Goal: Task Accomplishment & Management: Use online tool/utility

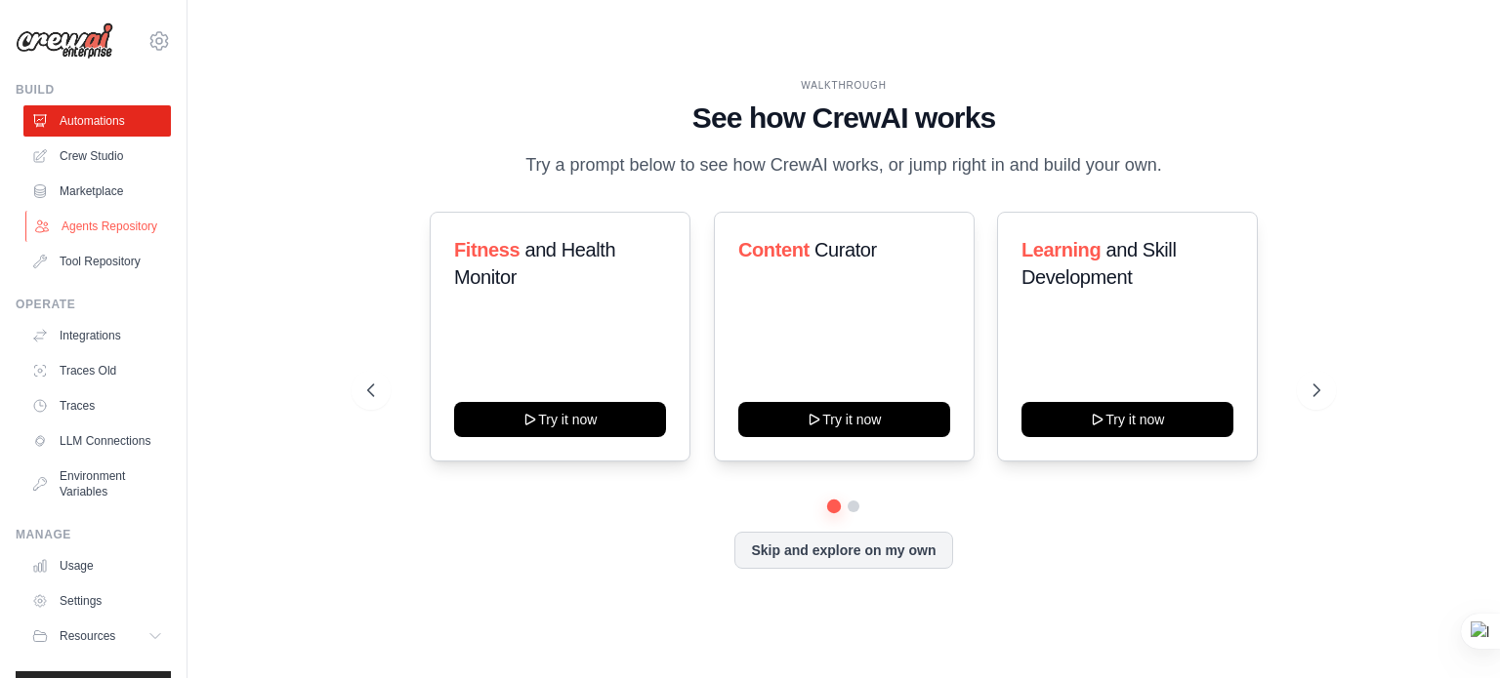
click at [101, 223] on link "Agents Repository" at bounding box center [98, 226] width 147 height 31
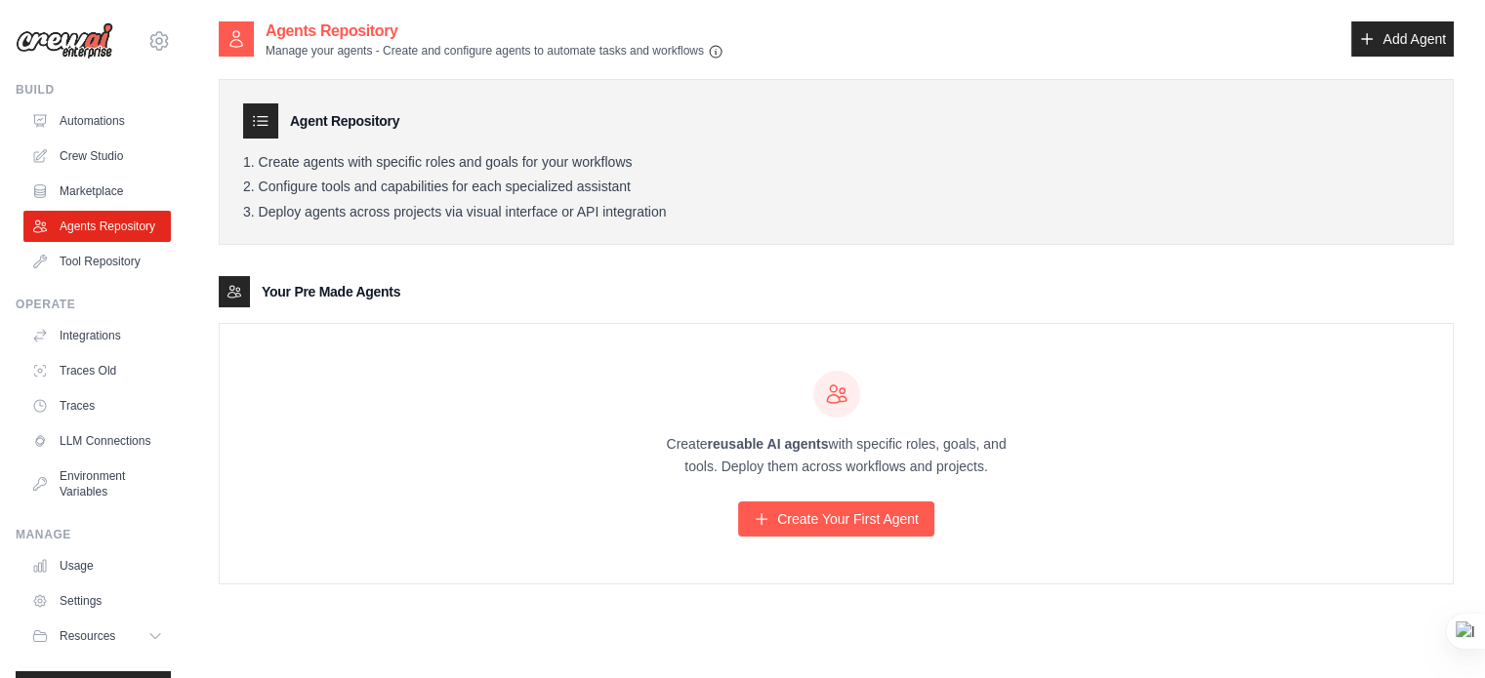
scroll to position [39, 0]
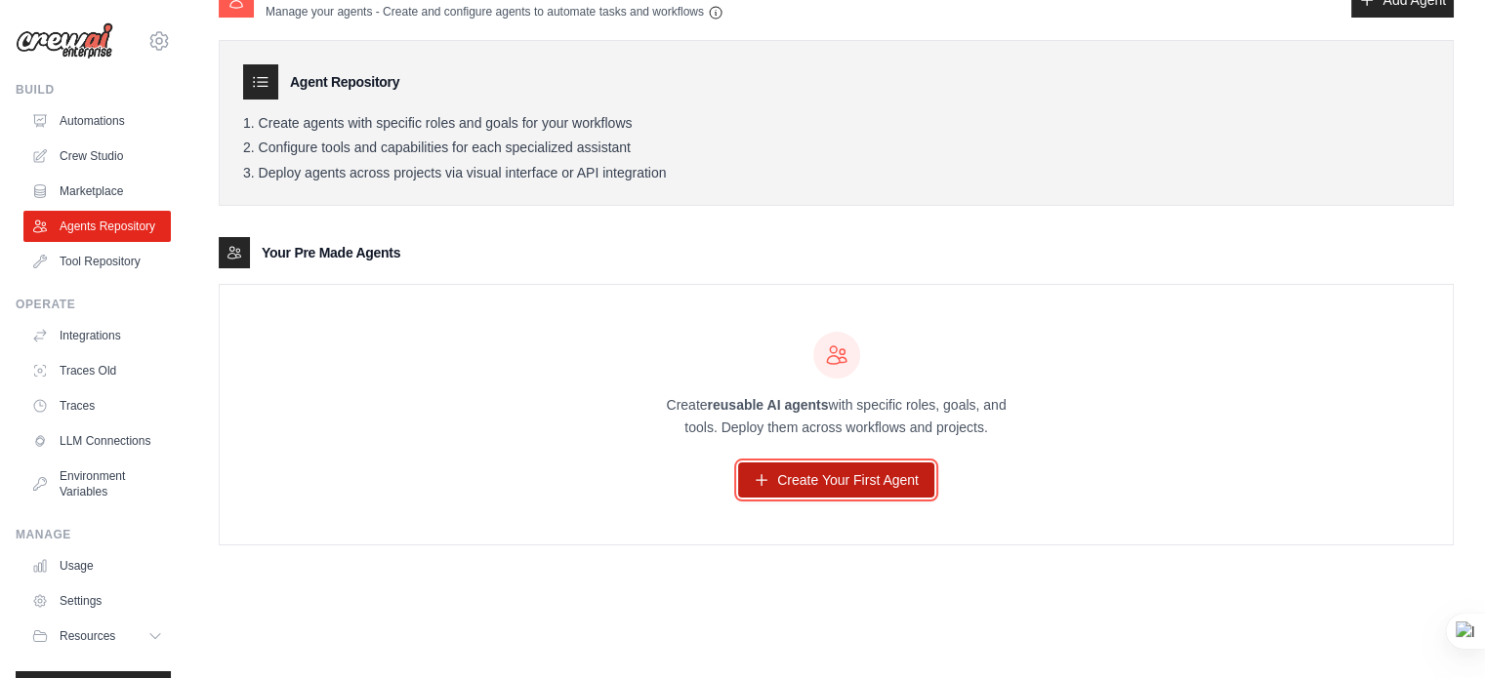
click at [833, 482] on link "Create Your First Agent" at bounding box center [836, 480] width 196 height 35
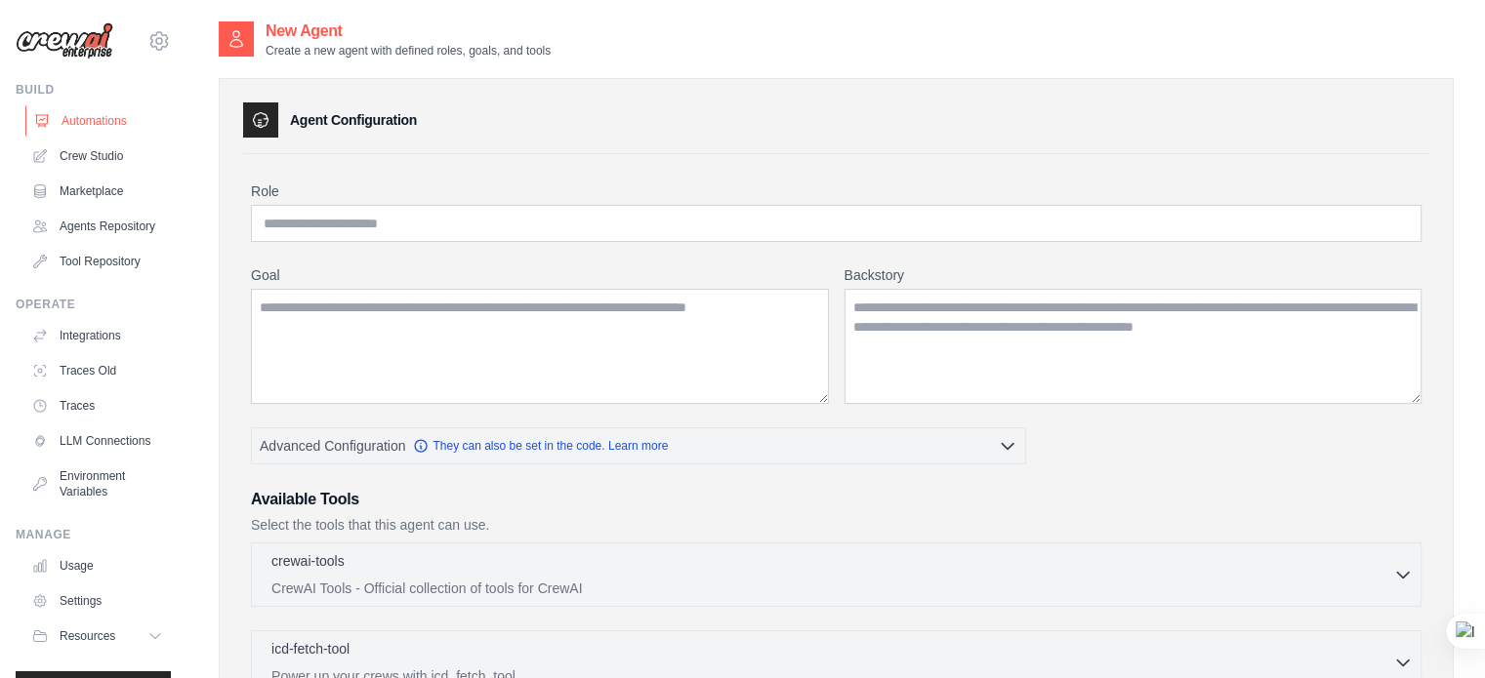
click at [74, 118] on link "Automations" at bounding box center [98, 120] width 147 height 31
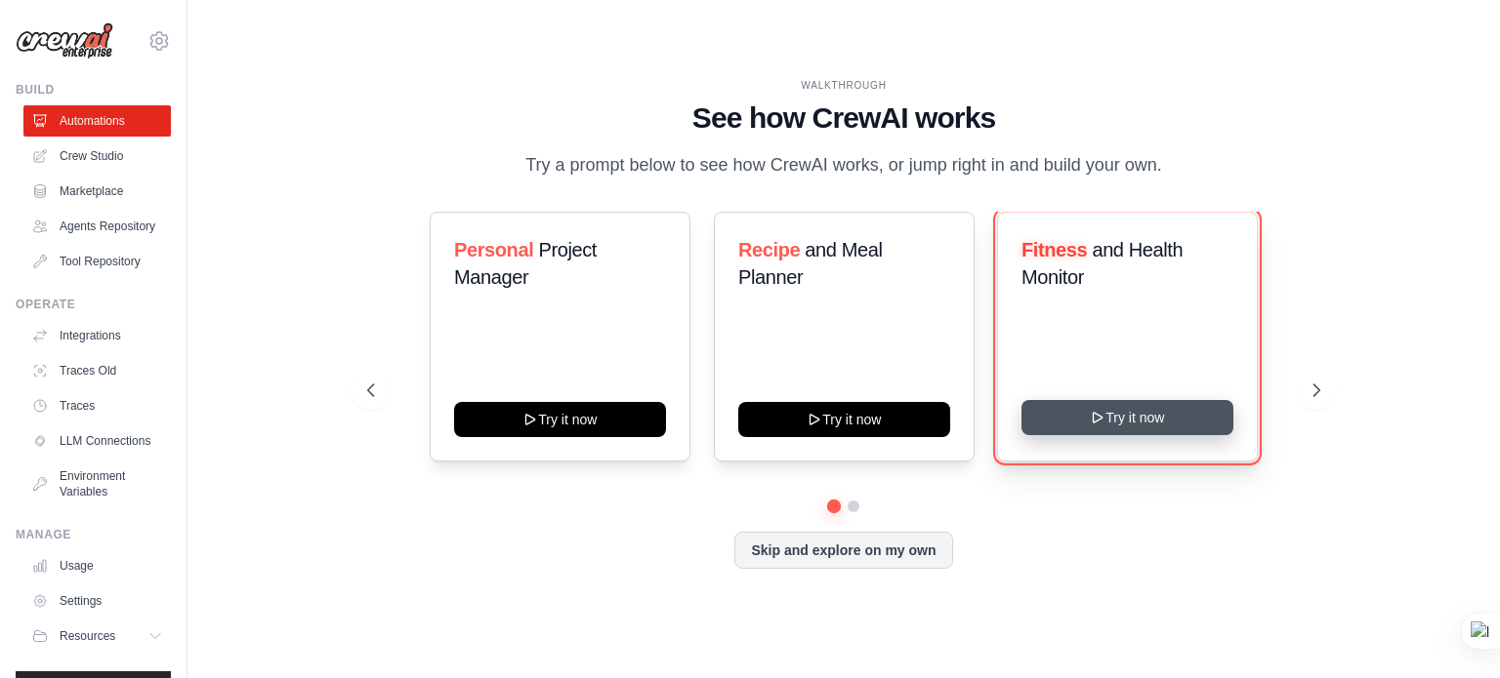
click at [1105, 421] on icon at bounding box center [1098, 418] width 16 height 16
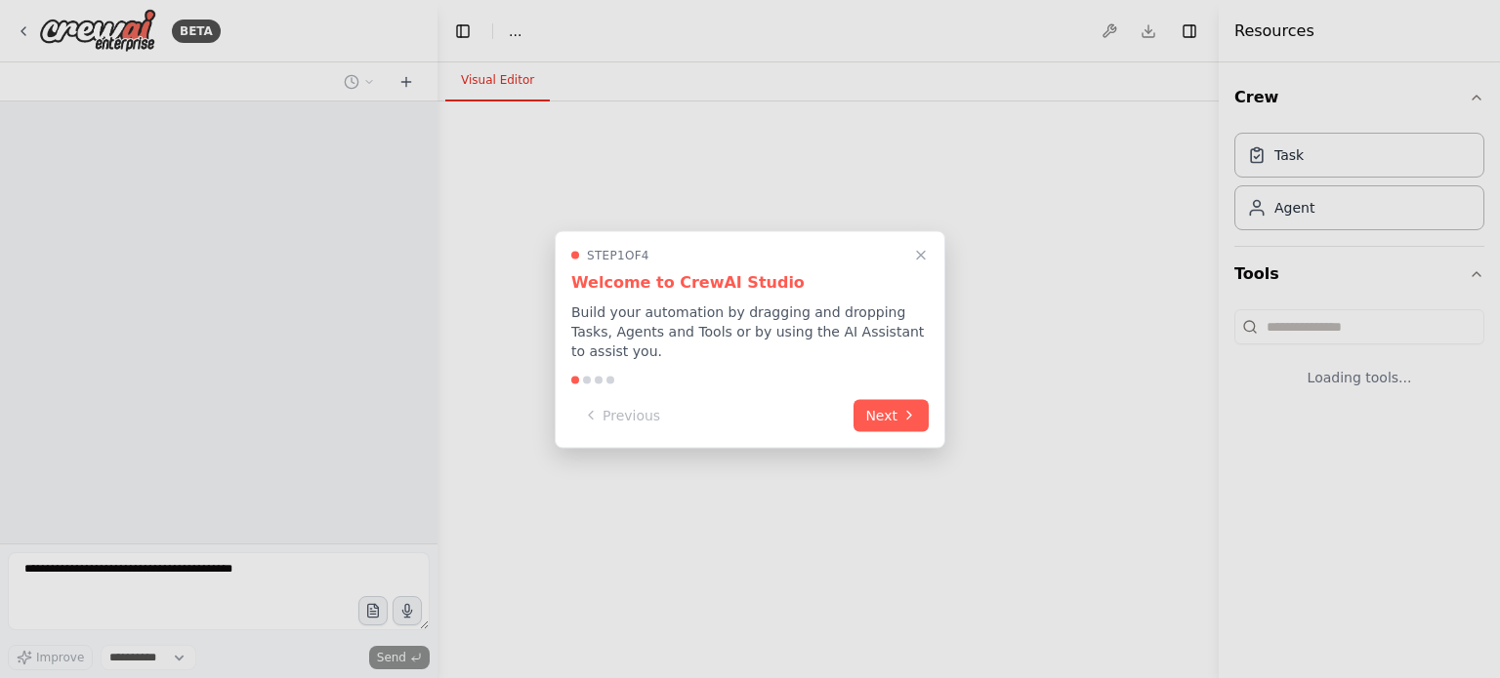
select select "****"
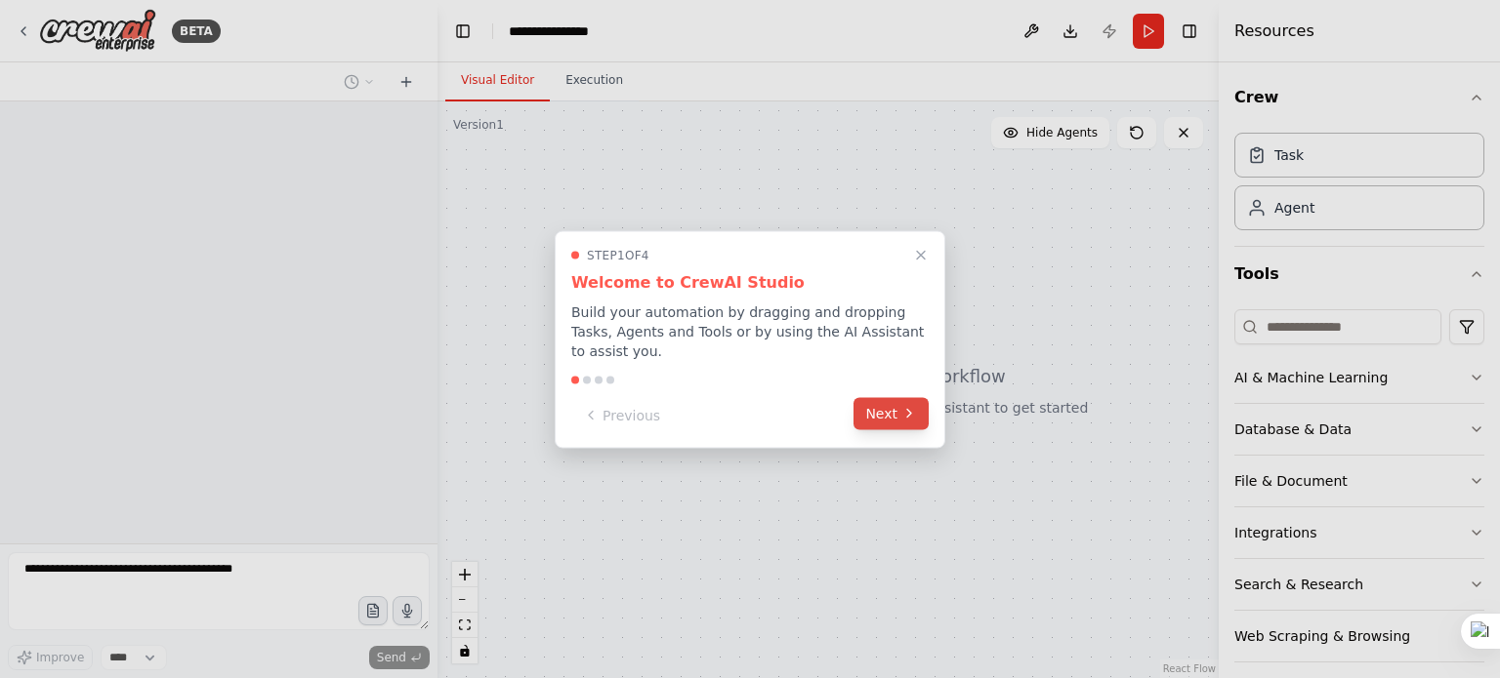
click at [906, 406] on icon at bounding box center [909, 414] width 16 height 16
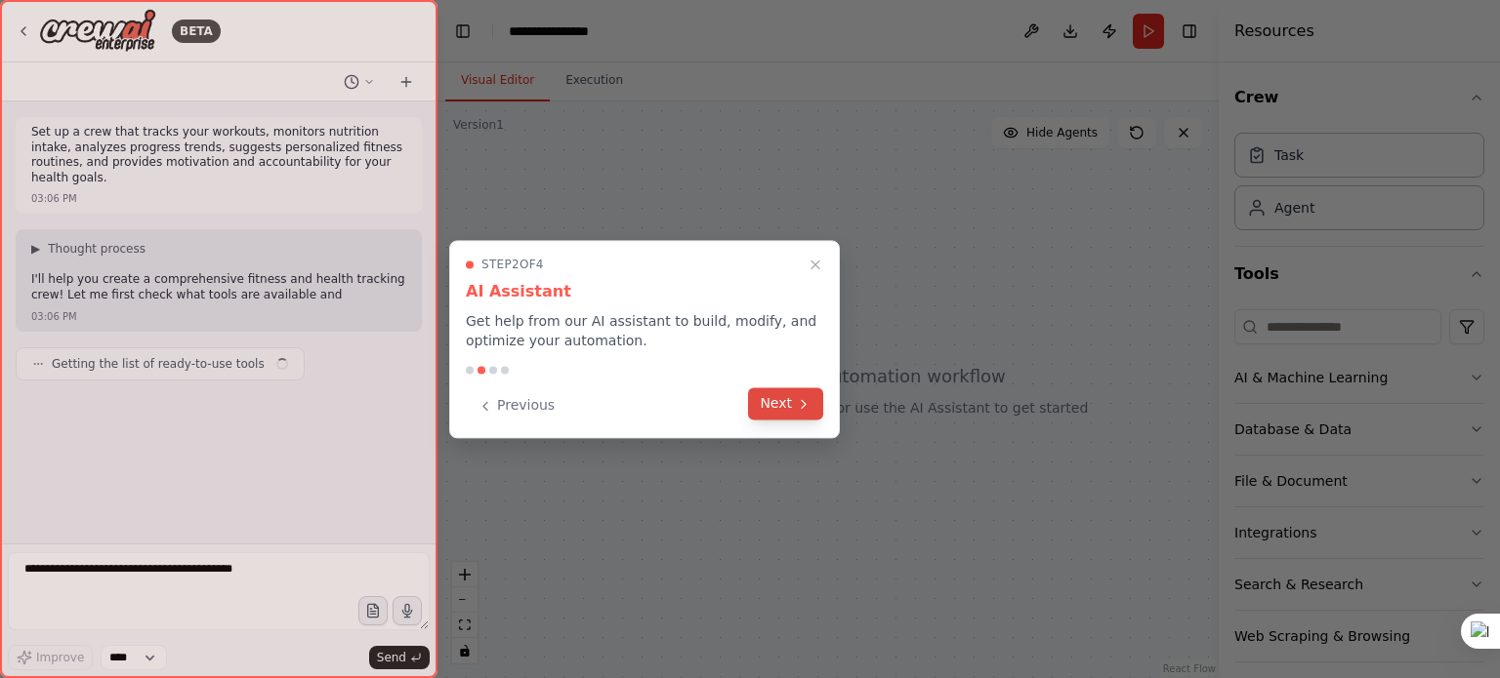
click at [777, 403] on button "Next" at bounding box center [785, 404] width 75 height 32
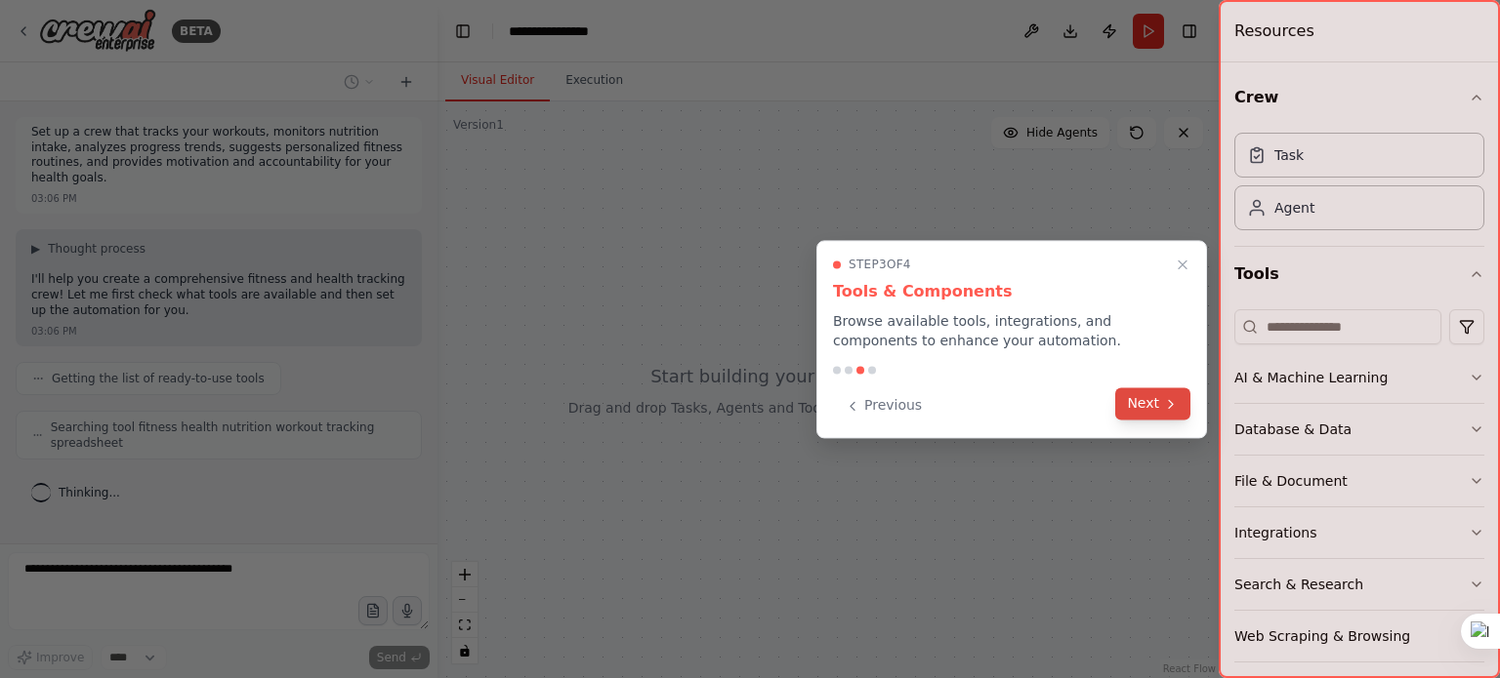
click at [1168, 409] on icon at bounding box center [1171, 404] width 16 height 16
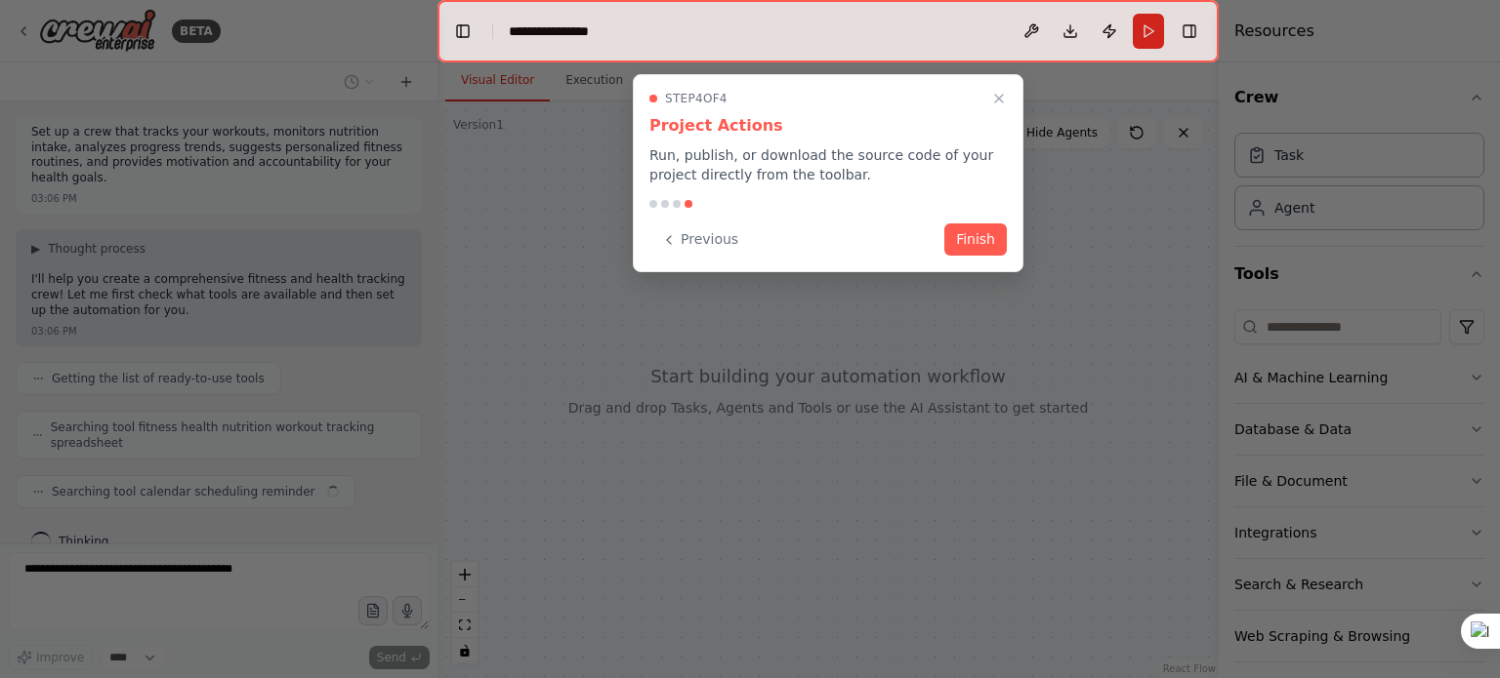
click at [1168, 409] on div at bounding box center [750, 339] width 1500 height 678
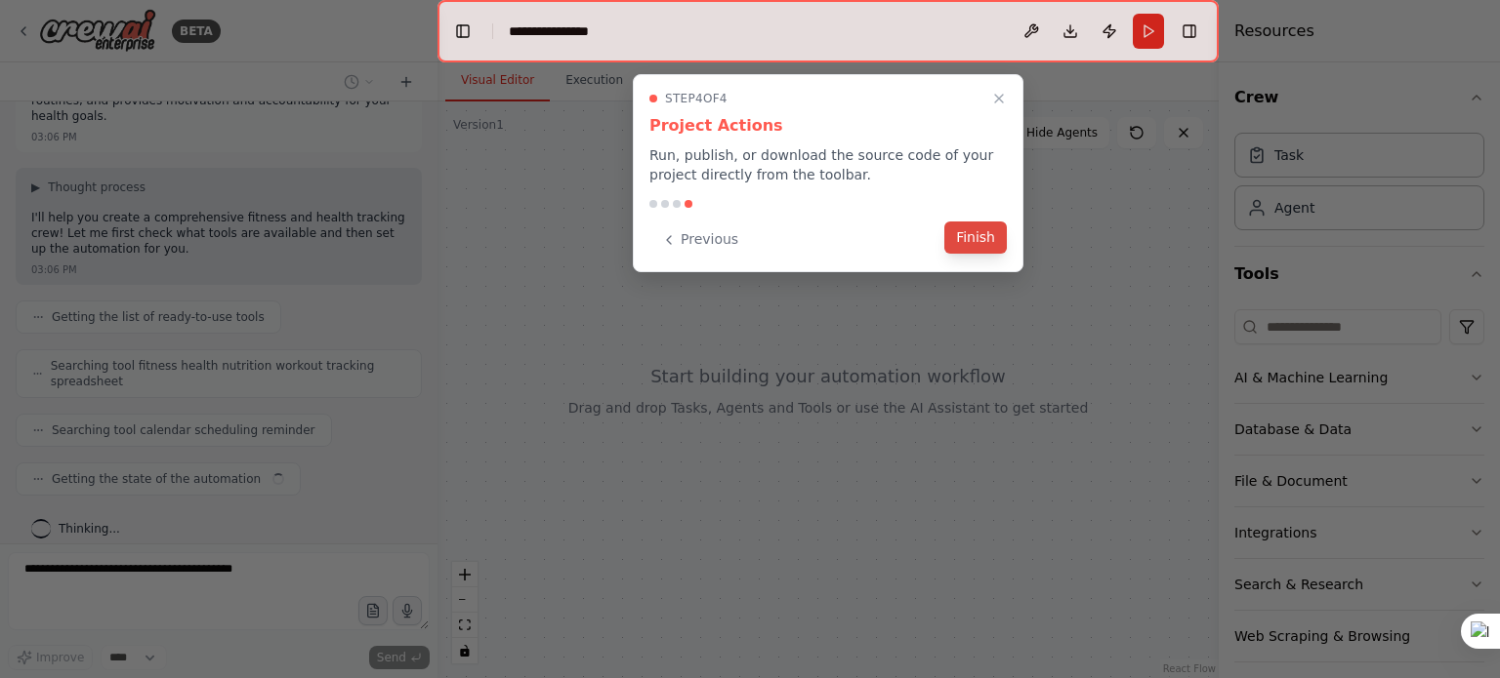
click at [972, 238] on button "Finish" at bounding box center [975, 238] width 62 height 32
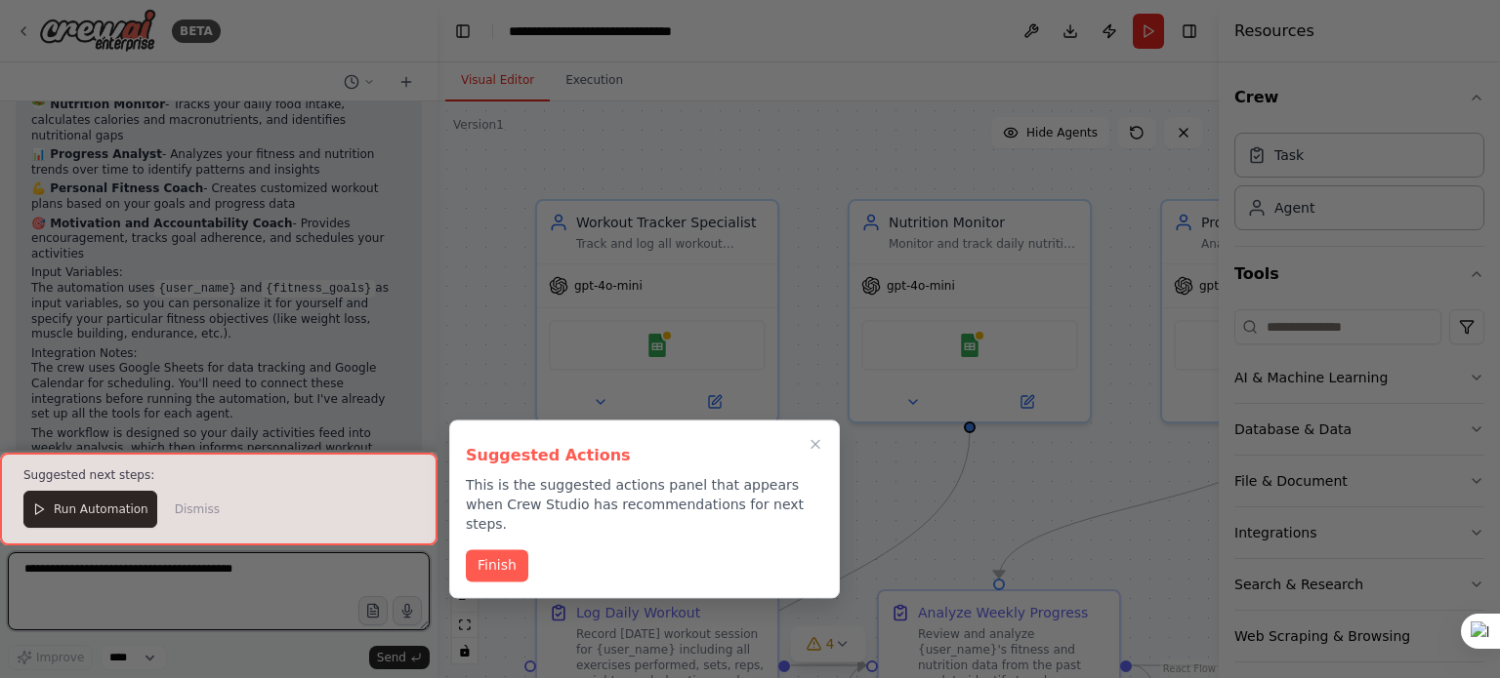
scroll to position [1507, 0]
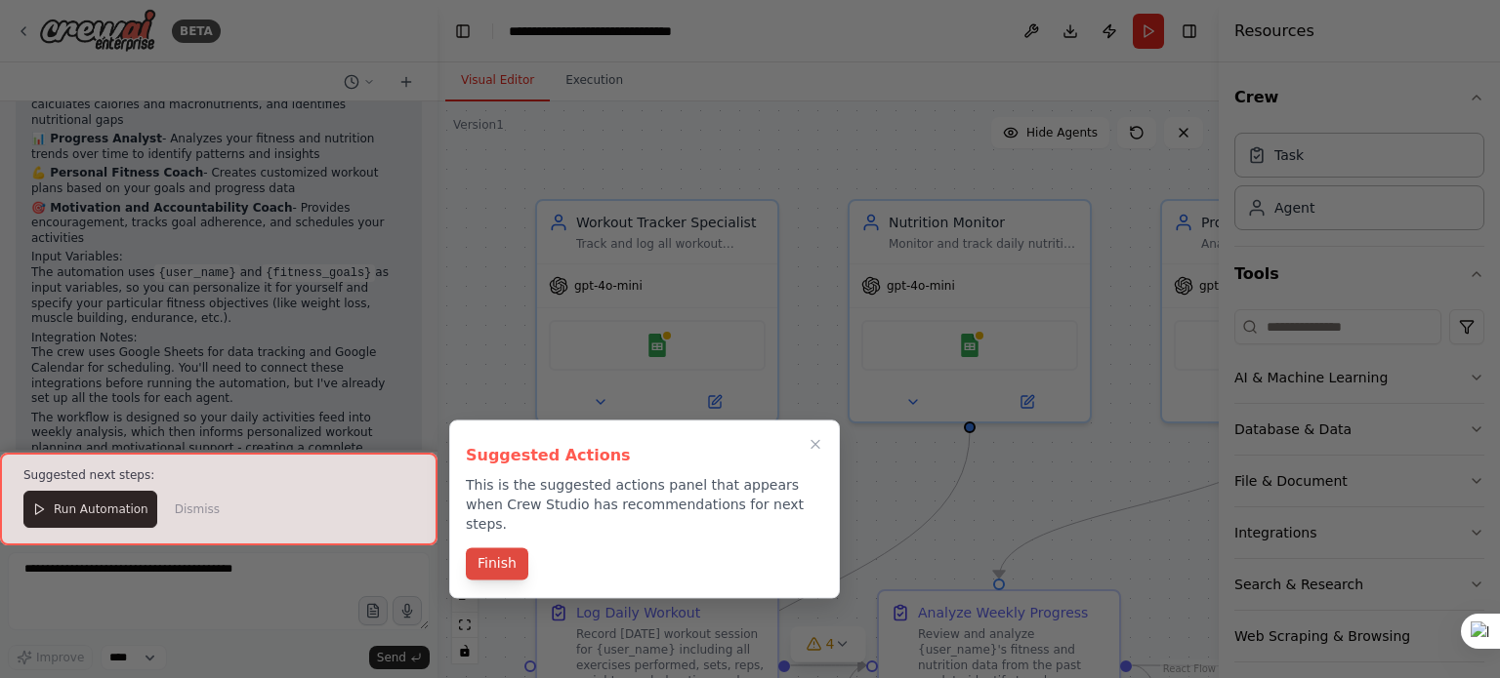
click at [500, 548] on button "Finish" at bounding box center [497, 564] width 62 height 32
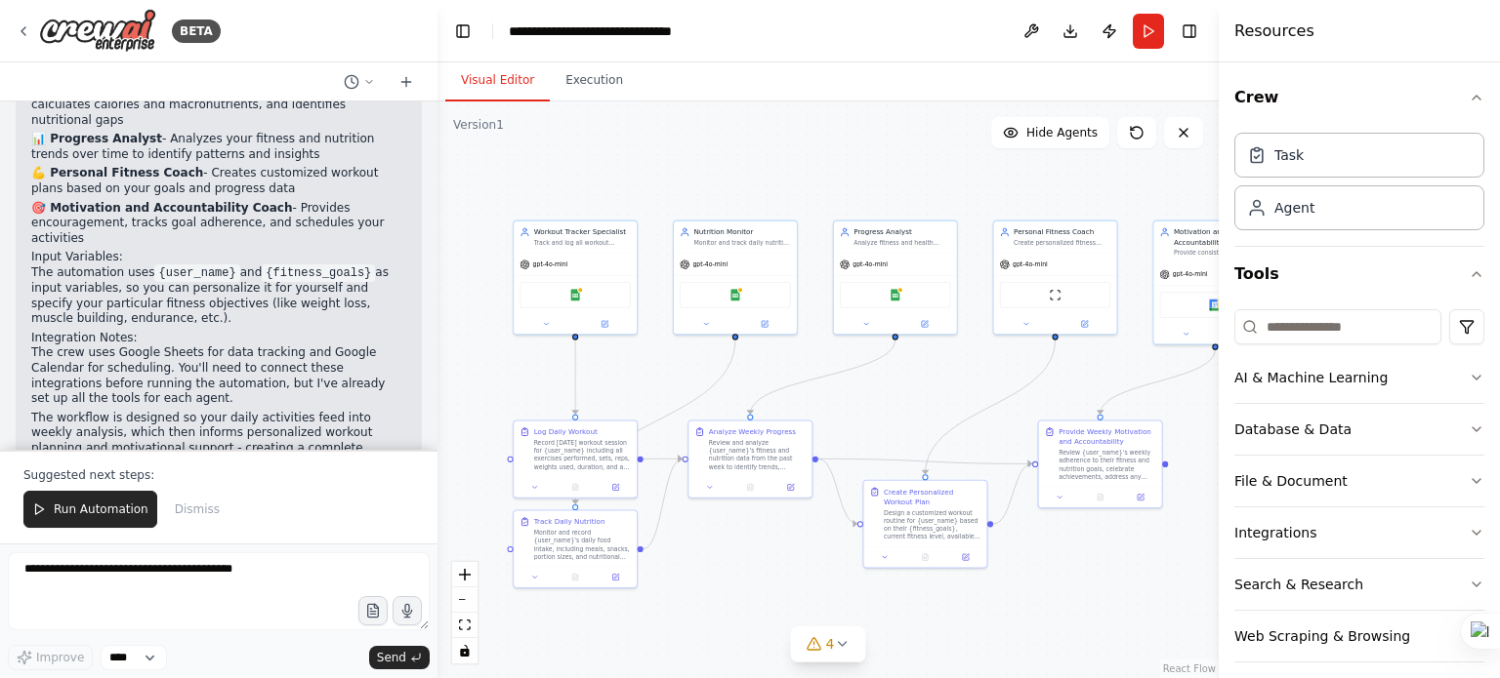
drag, startPoint x: 556, startPoint y: 305, endPoint x: 439, endPoint y: 190, distance: 163.6
click at [439, 190] on div ".deletable-edge-delete-btn { width: 20px; height: 20px; border: 0px solid #ffff…" at bounding box center [827, 390] width 781 height 577
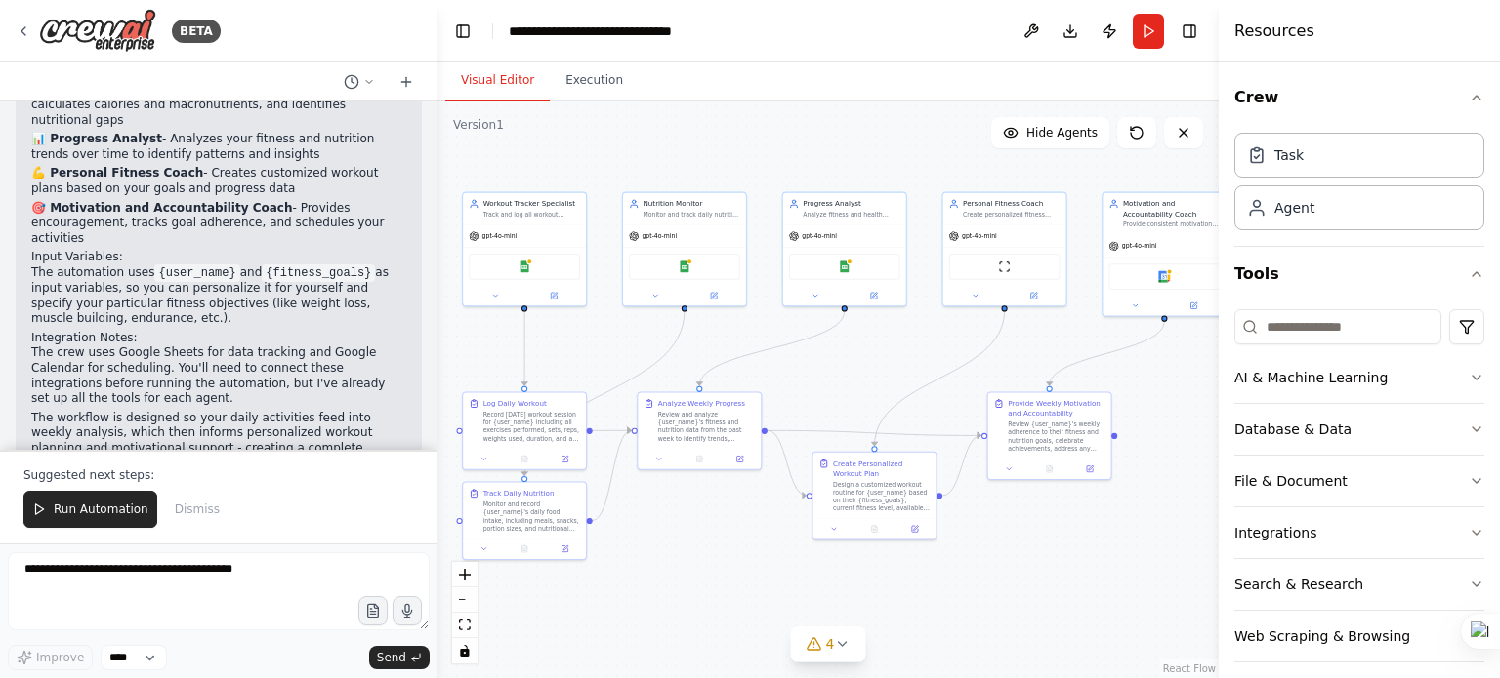
drag, startPoint x: 879, startPoint y: 410, endPoint x: 828, endPoint y: 382, distance: 58.1
click at [828, 382] on div ".deletable-edge-delete-btn { width: 20px; height: 20px; border: 0px solid #ffff…" at bounding box center [827, 390] width 781 height 577
click at [66, 525] on button "Run Automation" at bounding box center [90, 509] width 134 height 37
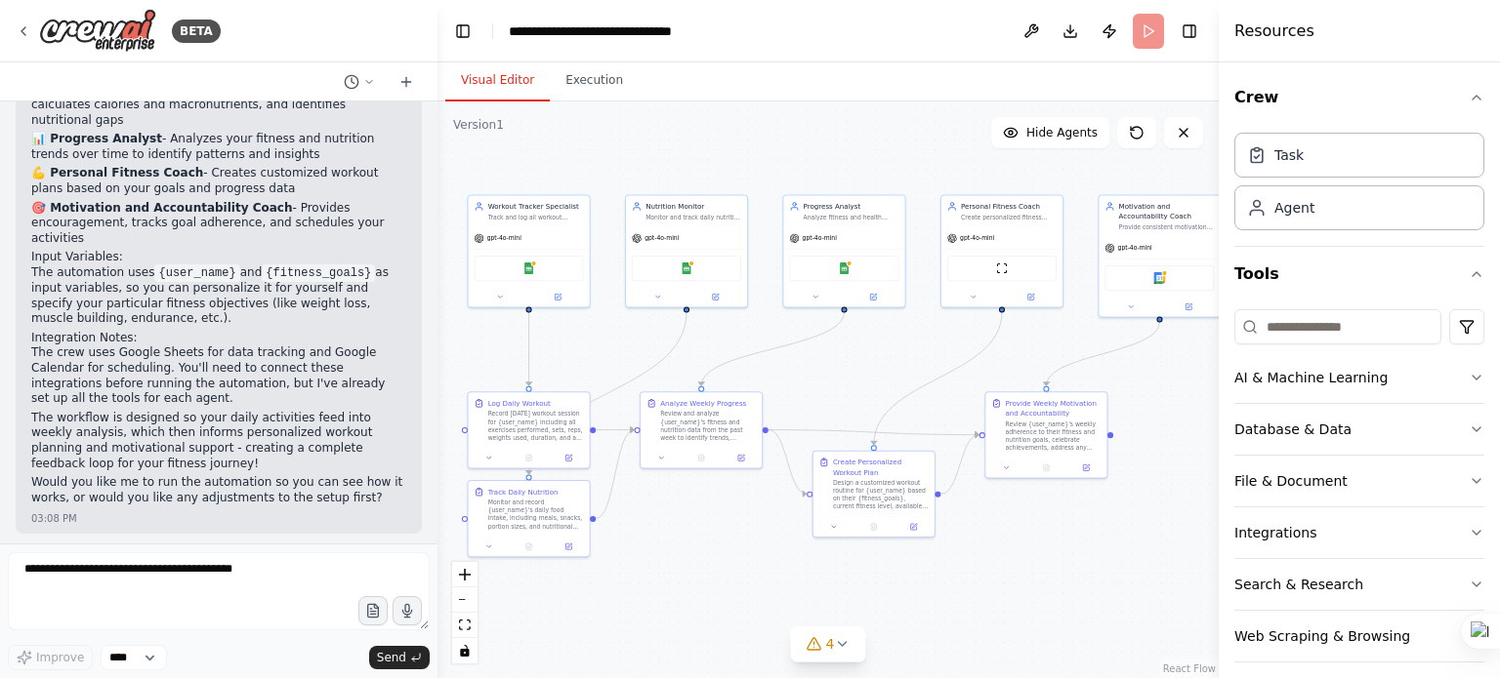
scroll to position [1414, 0]
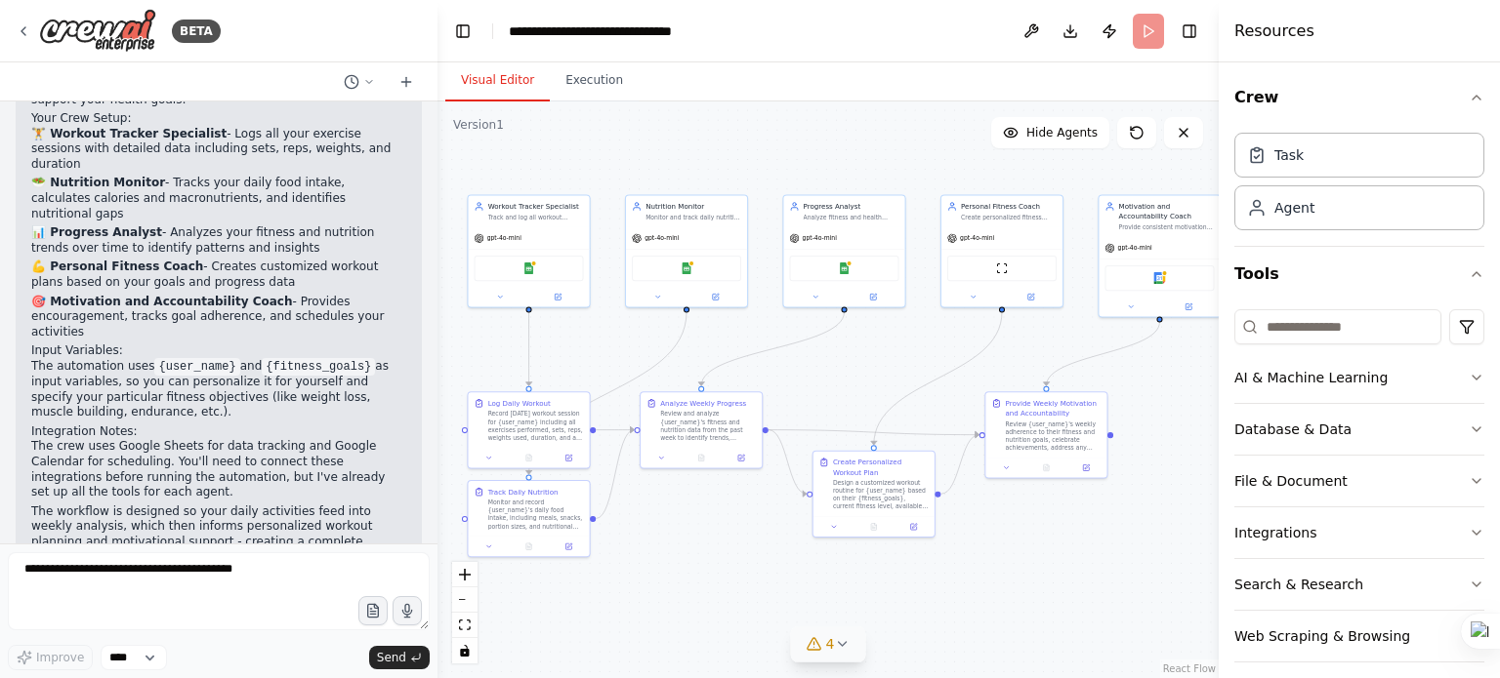
click at [813, 646] on icon at bounding box center [814, 645] width 16 height 16
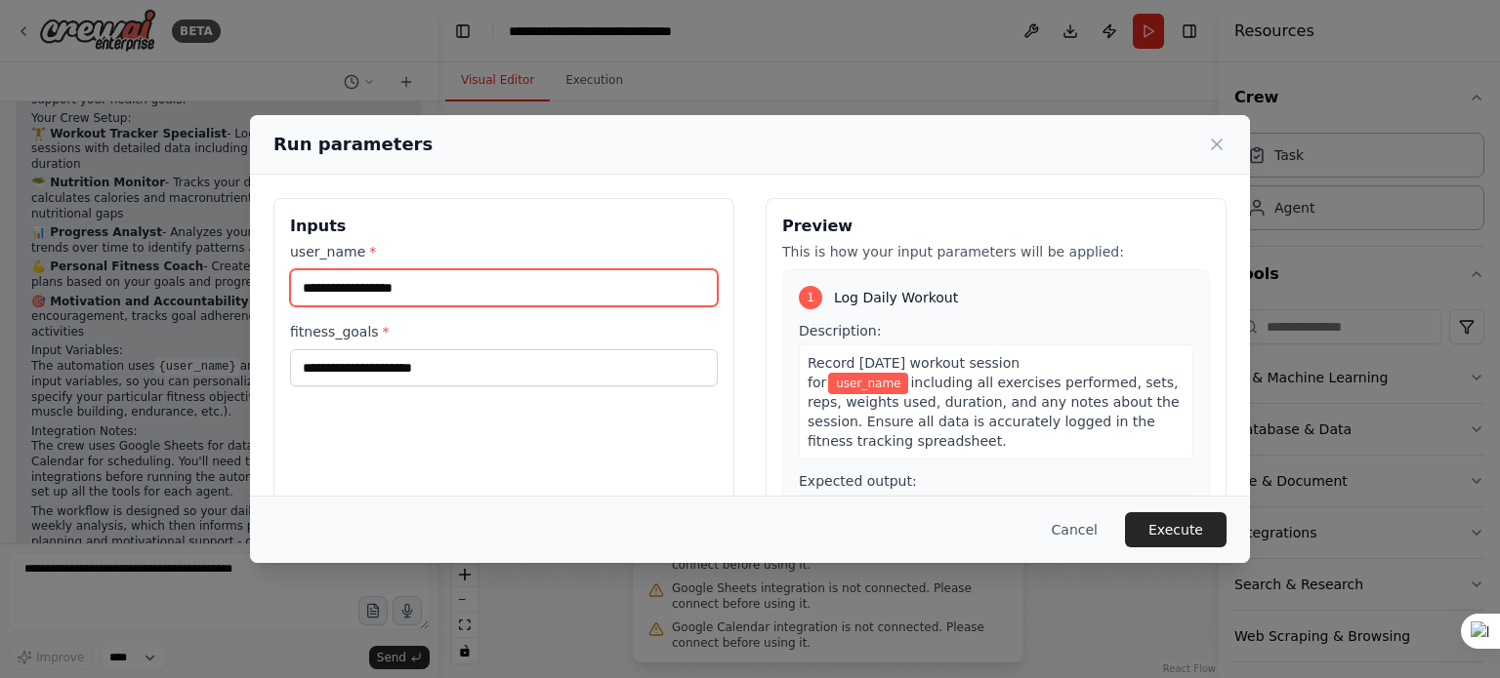
click at [532, 296] on input "user_name *" at bounding box center [504, 287] width 428 height 37
type input "*****"
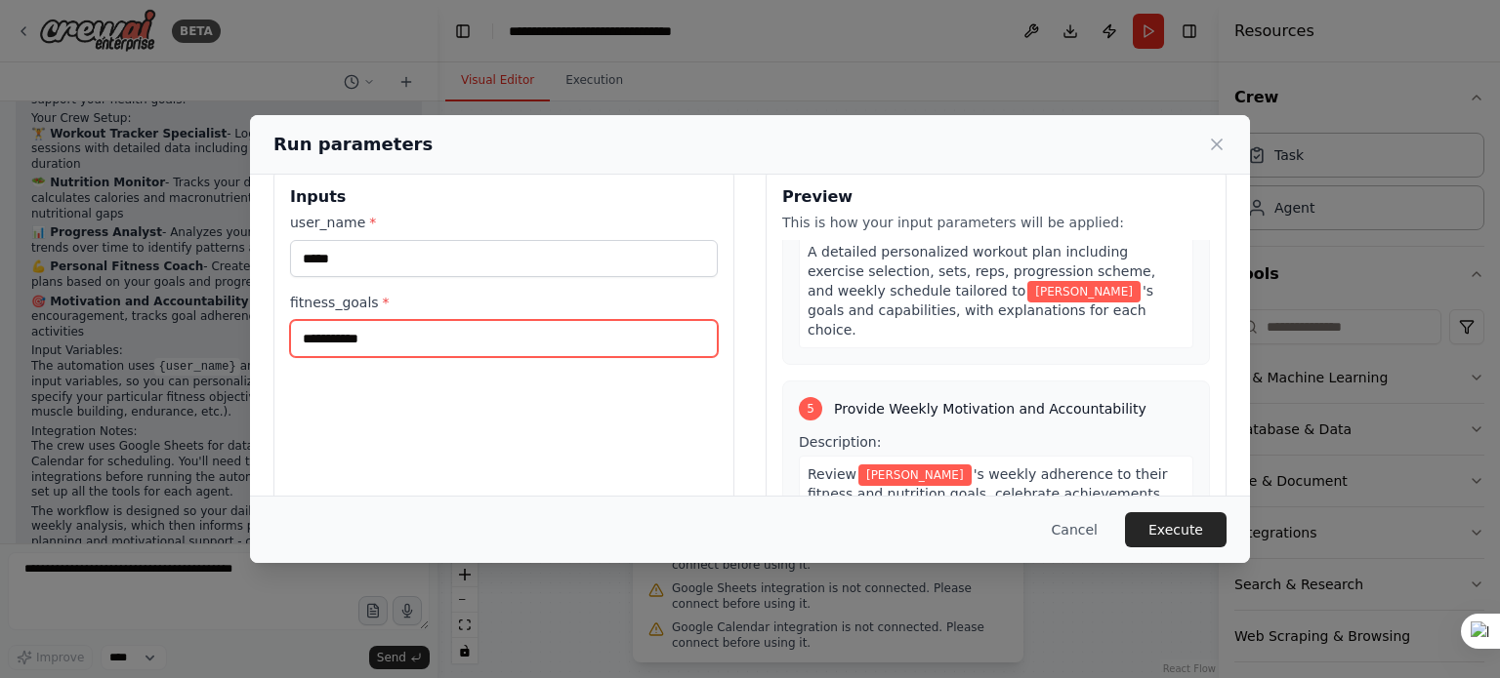
scroll to position [148, 0]
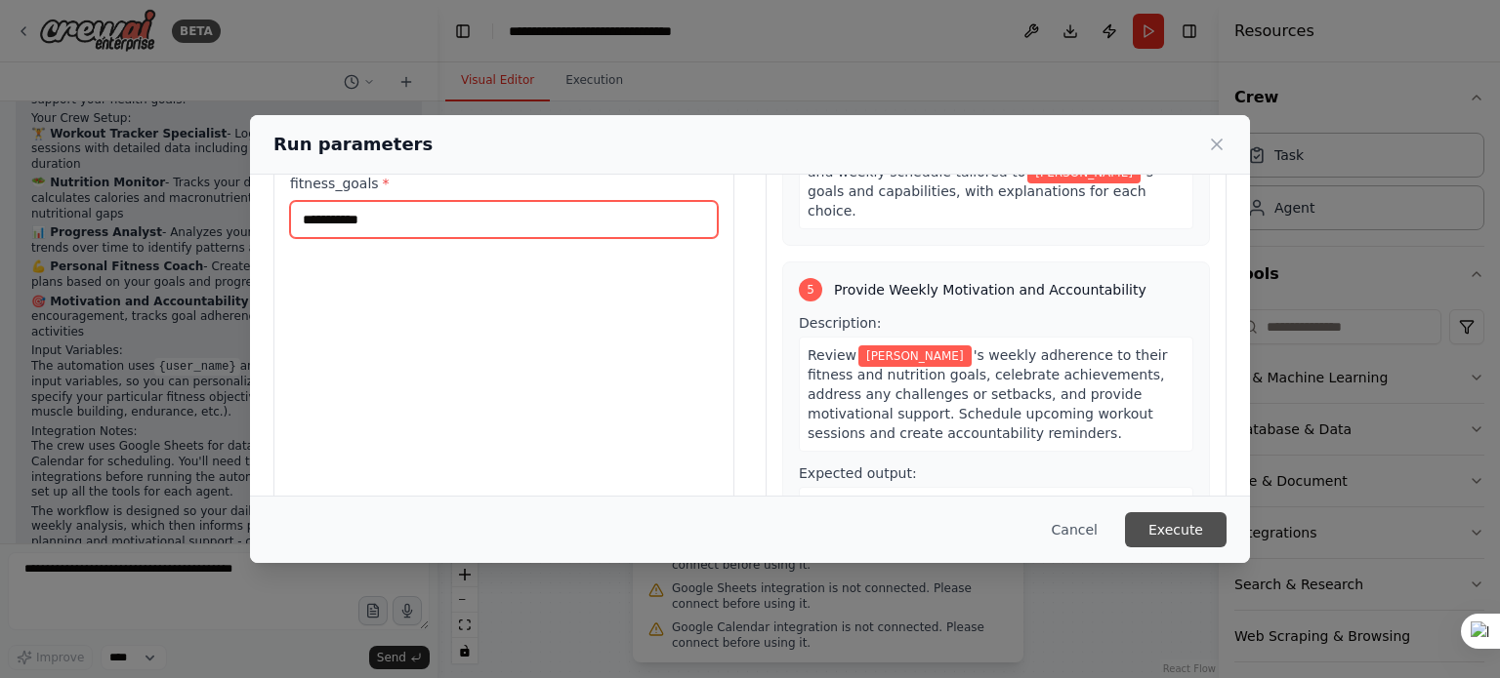
type input "**********"
click at [1178, 531] on button "Execute" at bounding box center [1176, 530] width 102 height 35
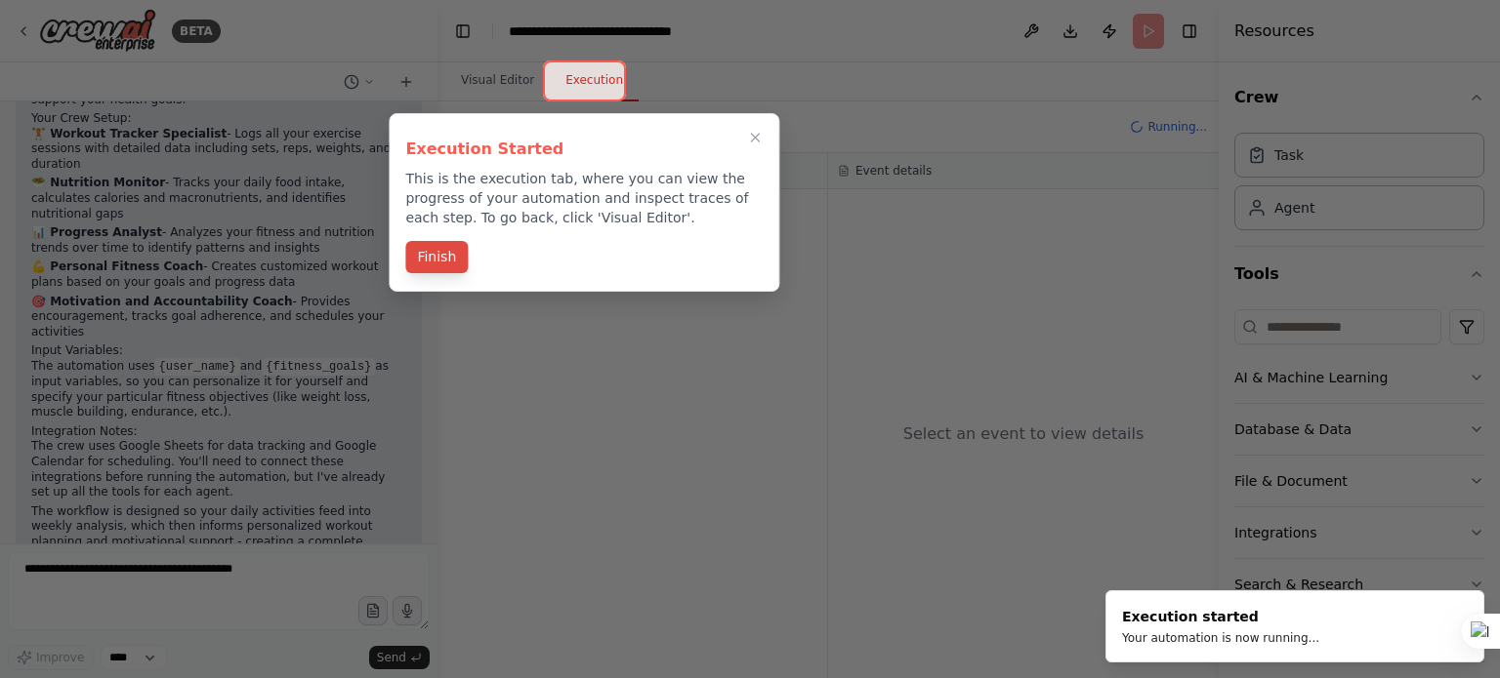
click at [434, 256] on button "Finish" at bounding box center [436, 257] width 62 height 32
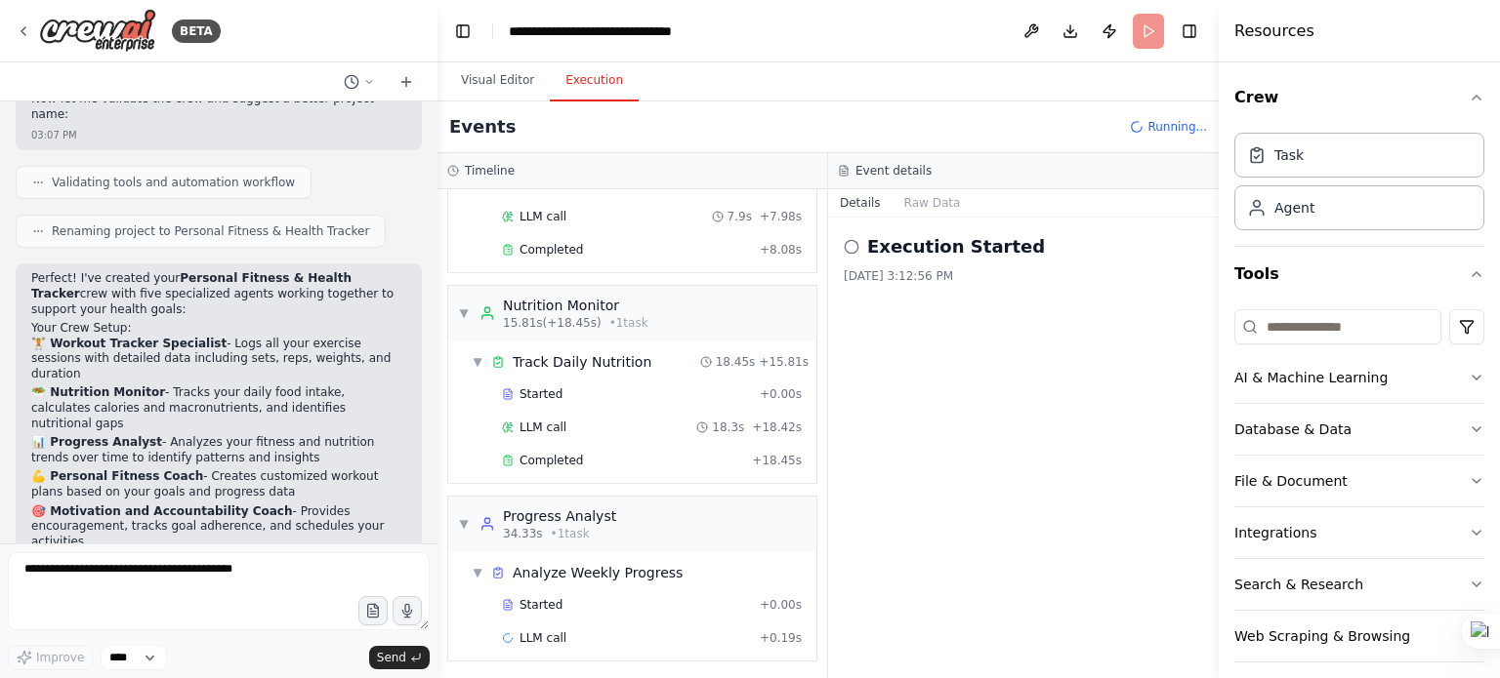
scroll to position [1203, 0]
click at [476, 83] on button "Visual Editor" at bounding box center [497, 81] width 104 height 41
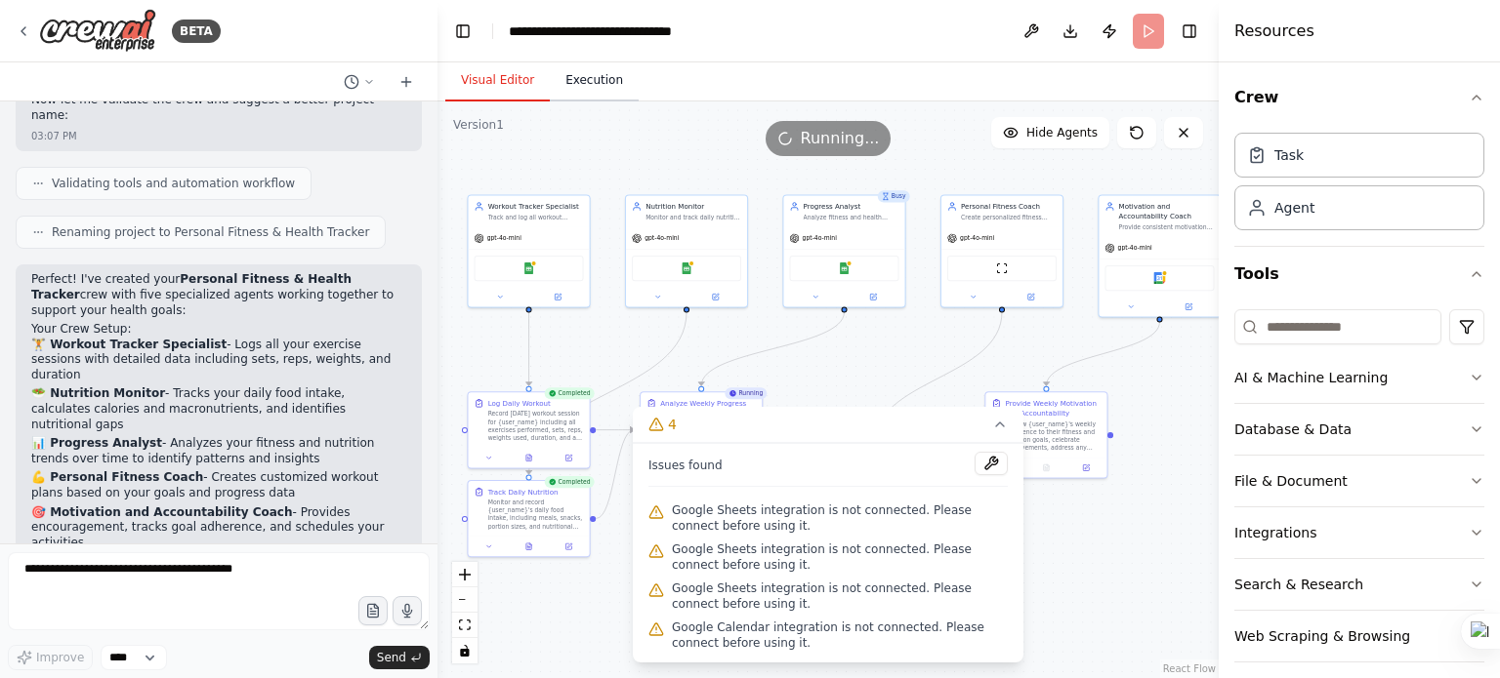
click at [584, 78] on button "Execution" at bounding box center [594, 81] width 89 height 41
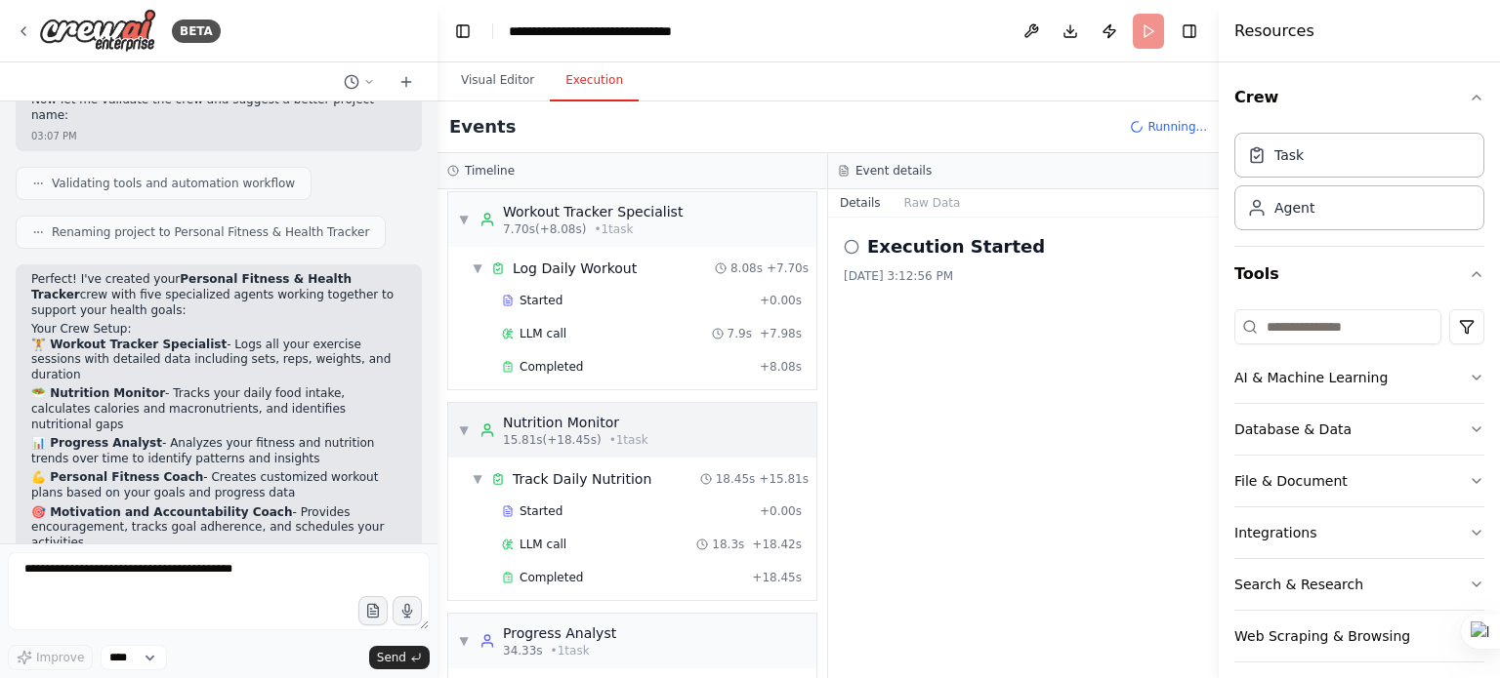
scroll to position [125, 0]
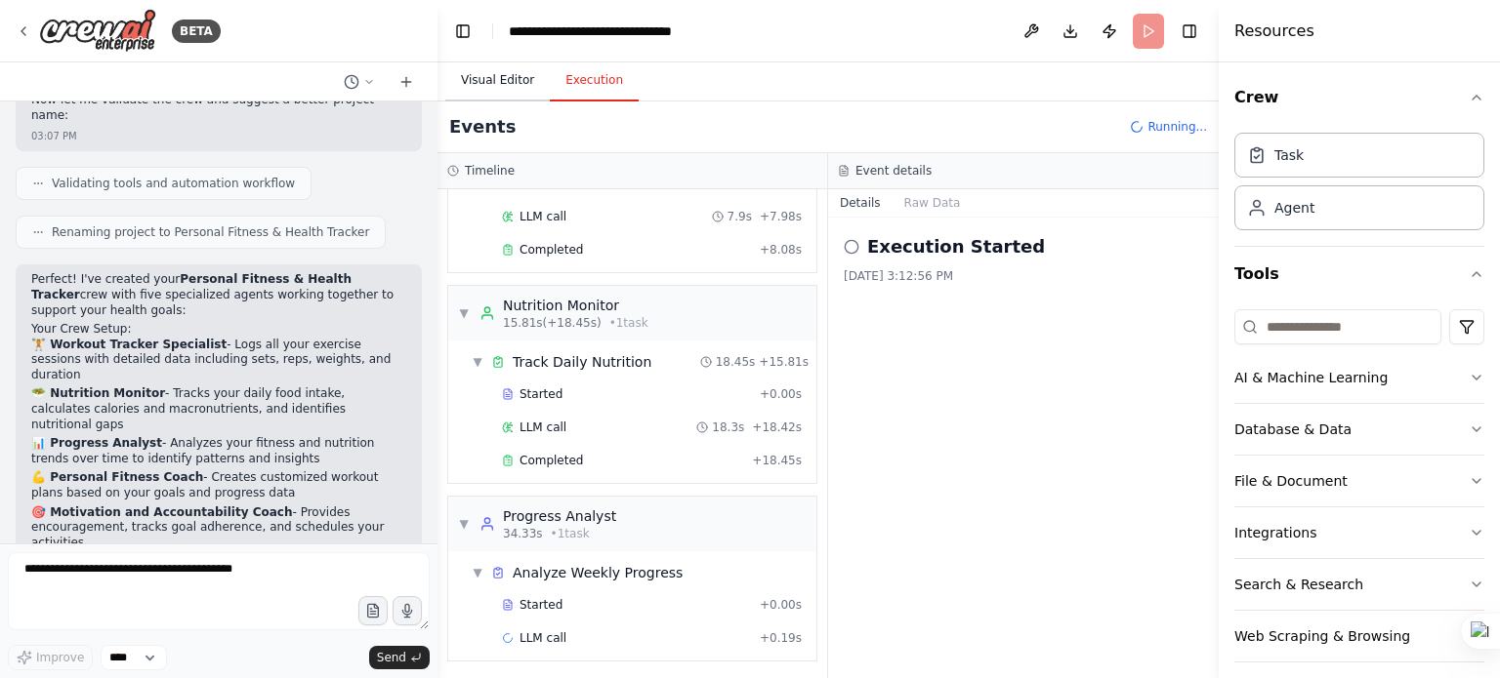
click at [504, 87] on button "Visual Editor" at bounding box center [497, 81] width 104 height 41
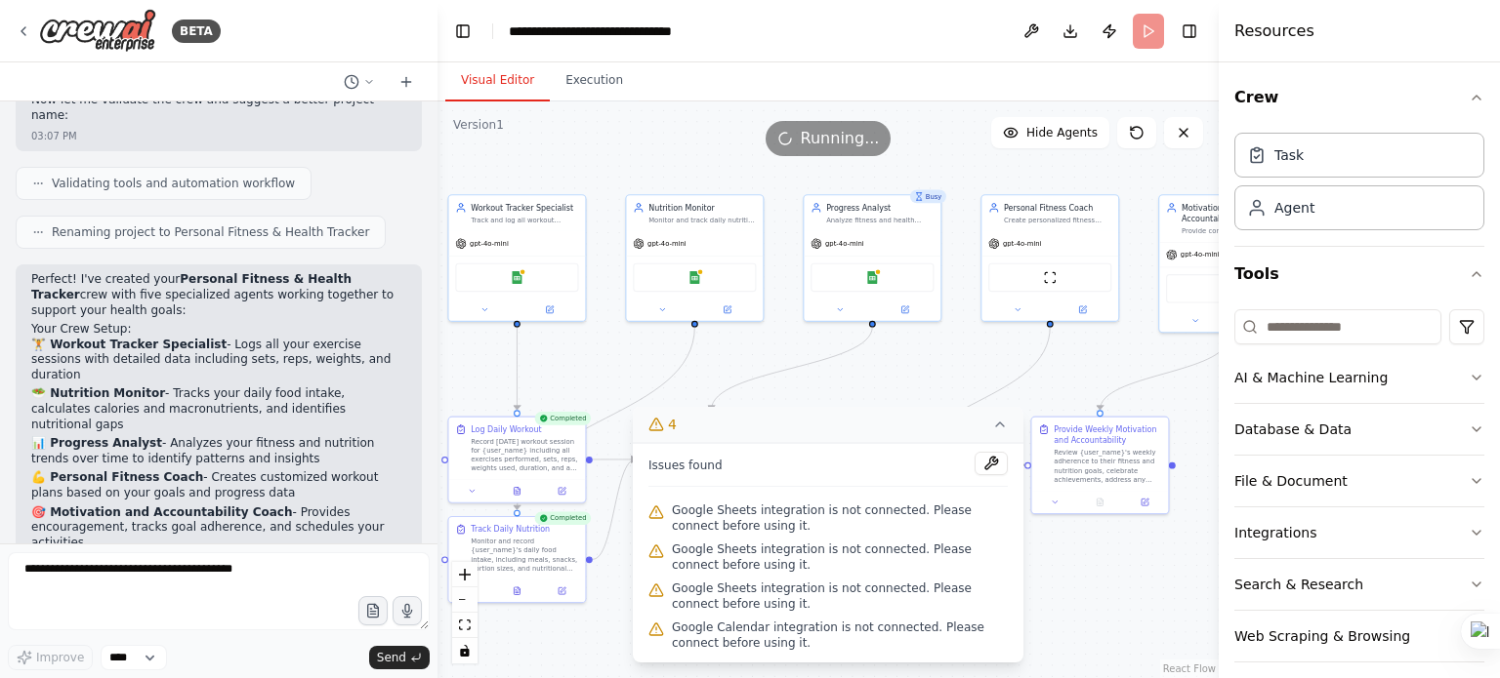
click at [999, 429] on icon at bounding box center [1000, 425] width 16 height 16
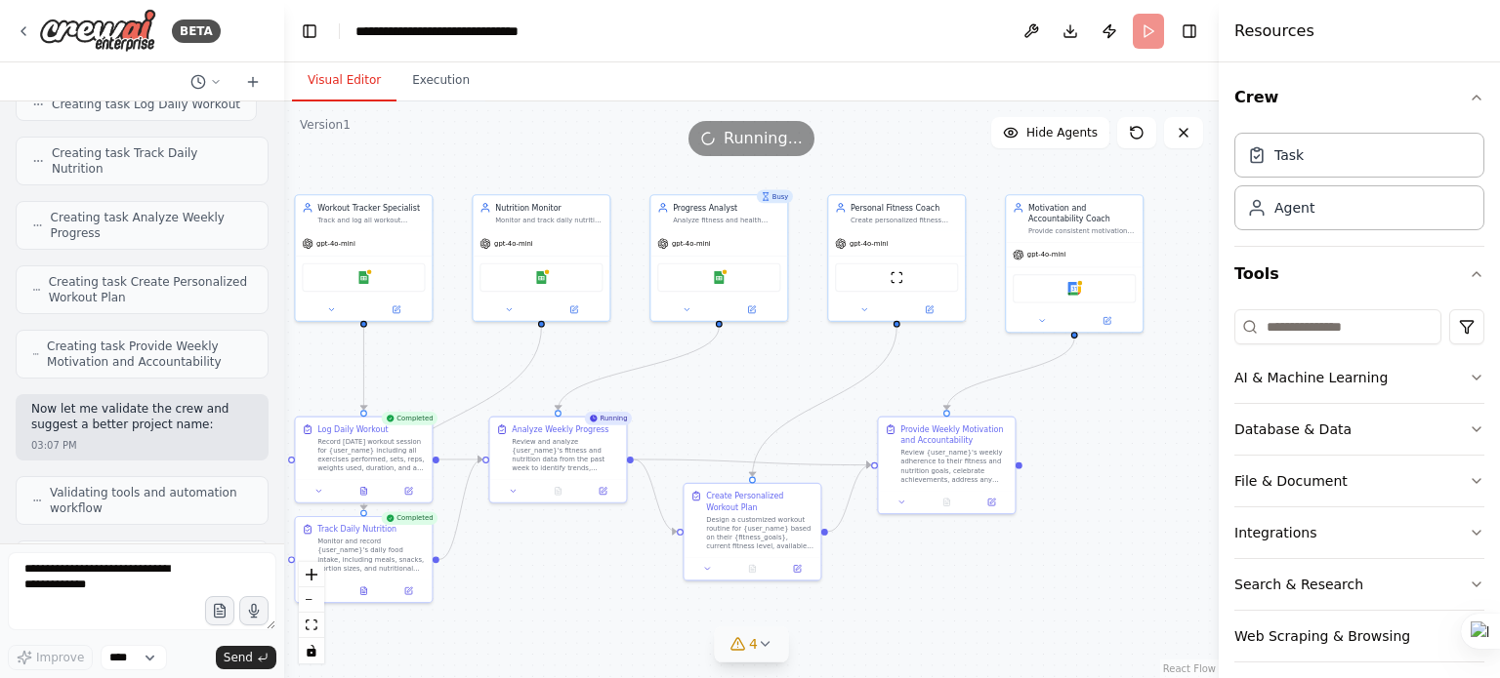
drag, startPoint x: 430, startPoint y: 230, endPoint x: 285, endPoint y: 239, distance: 144.8
click at [285, 239] on div "BETA Set up a crew that tracks your workouts, monitors nutrition intake, analyz…" at bounding box center [750, 339] width 1500 height 678
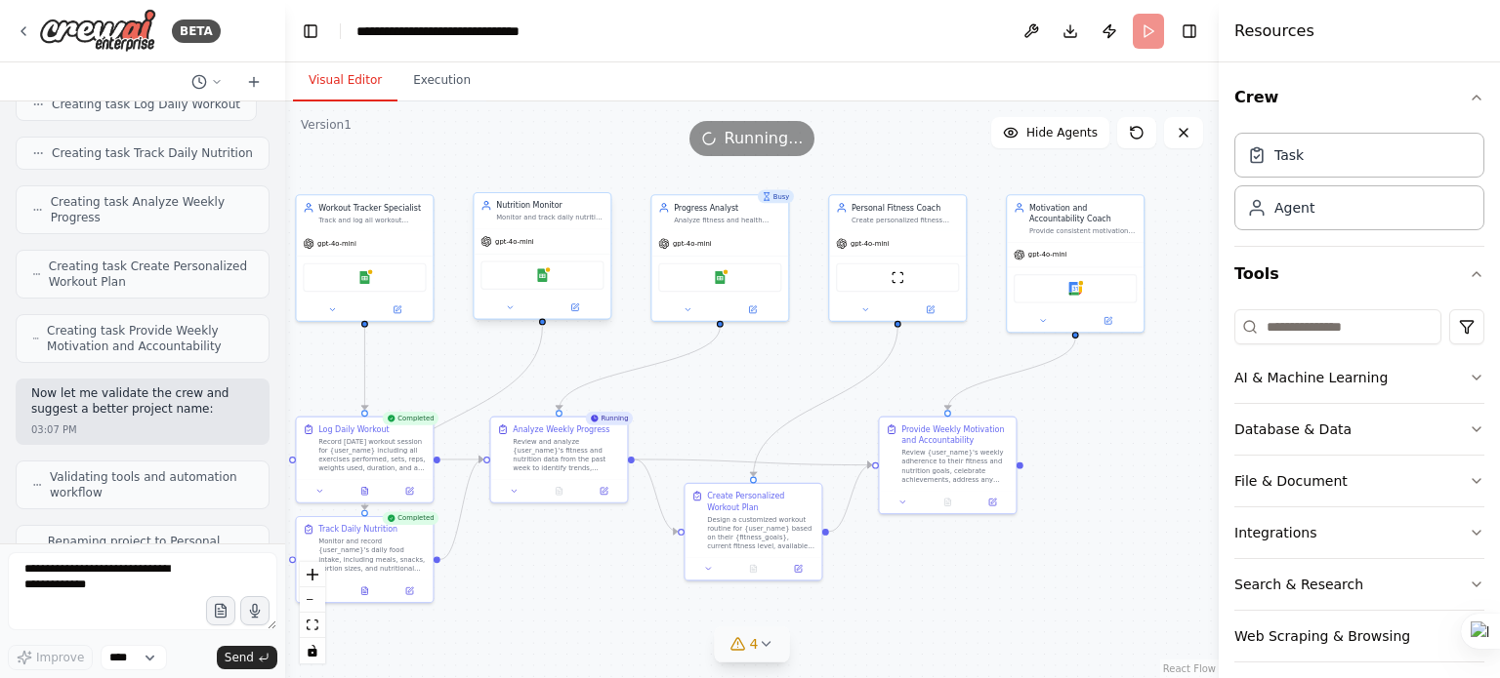
scroll to position [1480, 0]
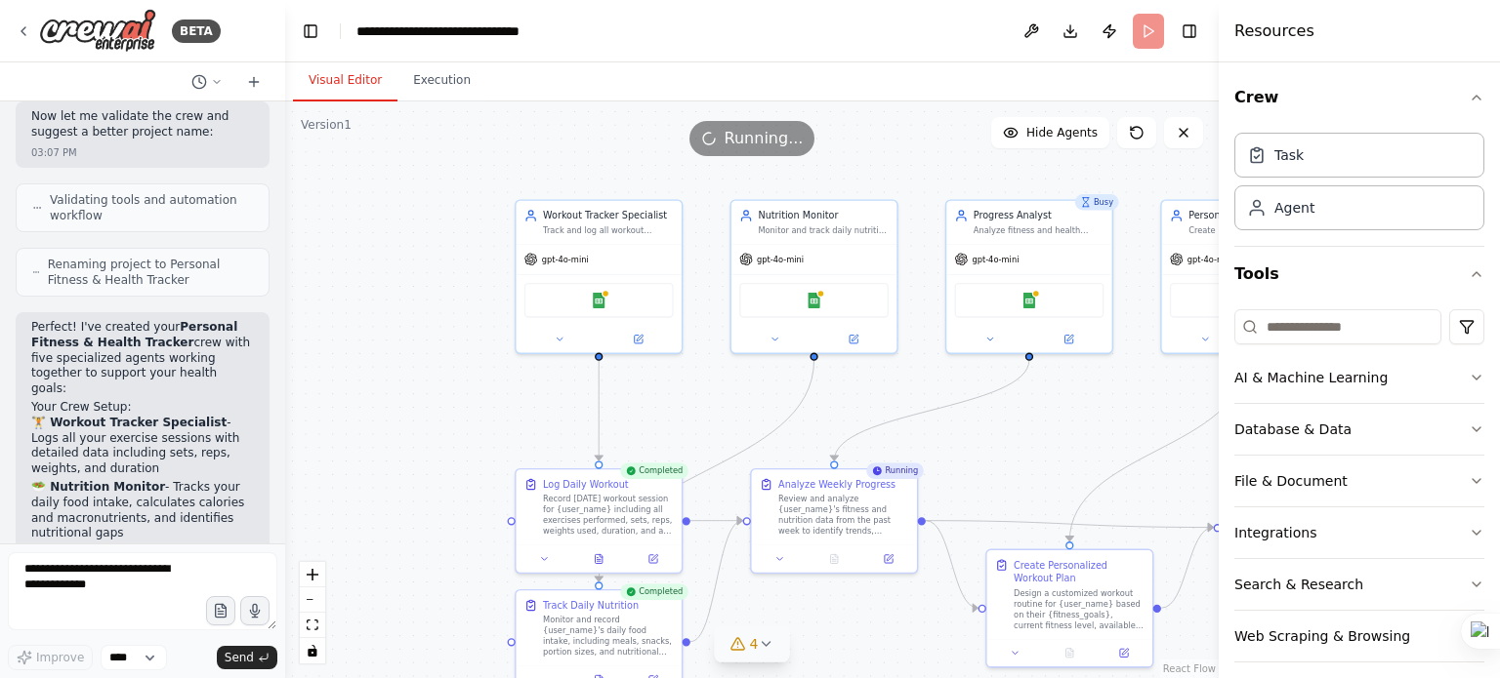
drag, startPoint x: 438, startPoint y: 381, endPoint x: 697, endPoint y: 407, distance: 260.0
click at [697, 407] on div ".deletable-edge-delete-btn { width: 20px; height: 20px; border: 0px solid #ffff…" at bounding box center [751, 390] width 933 height 577
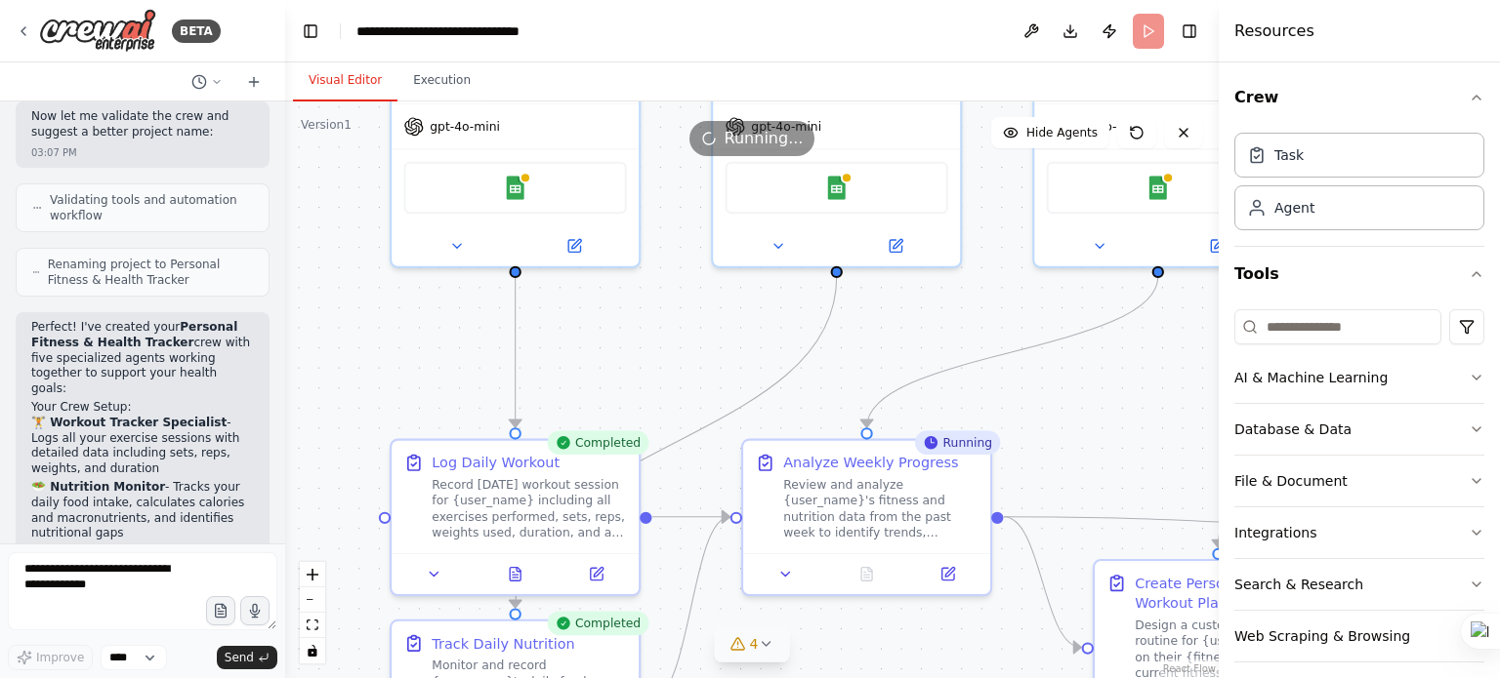
drag, startPoint x: 453, startPoint y: 333, endPoint x: 361, endPoint y: 209, distance: 154.3
click at [361, 209] on div ".deletable-edge-delete-btn { width: 20px; height: 20px; border: 0px solid #ffff…" at bounding box center [751, 390] width 933 height 577
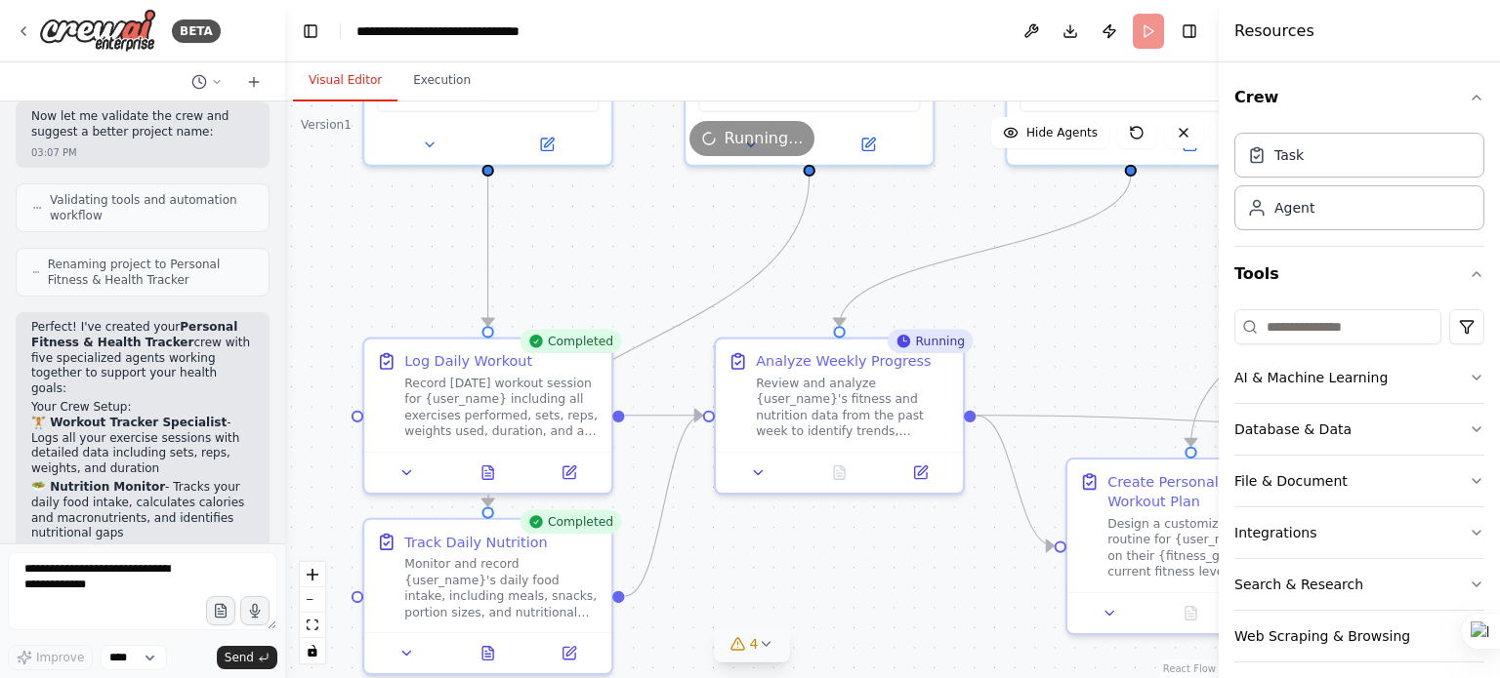
drag, startPoint x: 397, startPoint y: 397, endPoint x: 370, endPoint y: 296, distance: 105.1
click at [370, 296] on div ".deletable-edge-delete-btn { width: 20px; height: 20px; border: 0px solid #ffff…" at bounding box center [751, 390] width 933 height 577
click at [424, 471] on button at bounding box center [406, 469] width 69 height 24
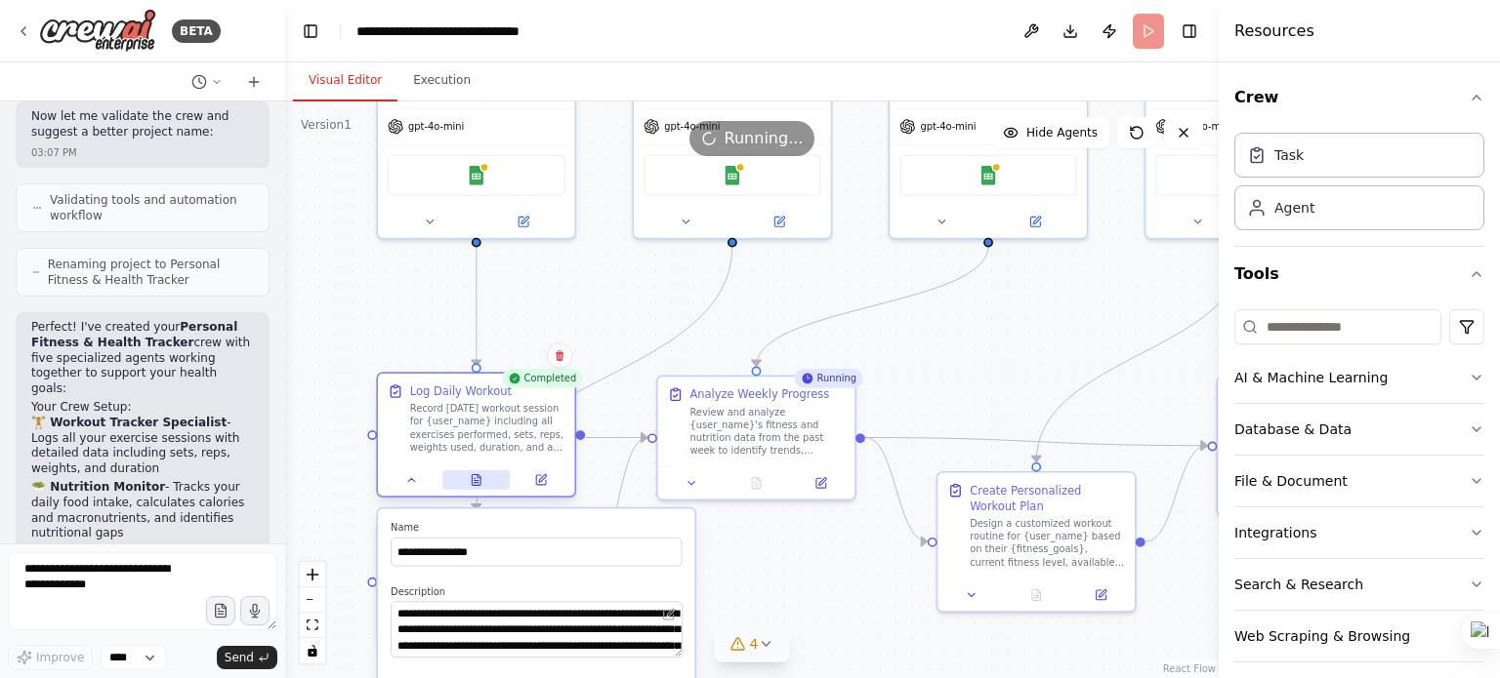
click at [484, 481] on button at bounding box center [475, 481] width 67 height 20
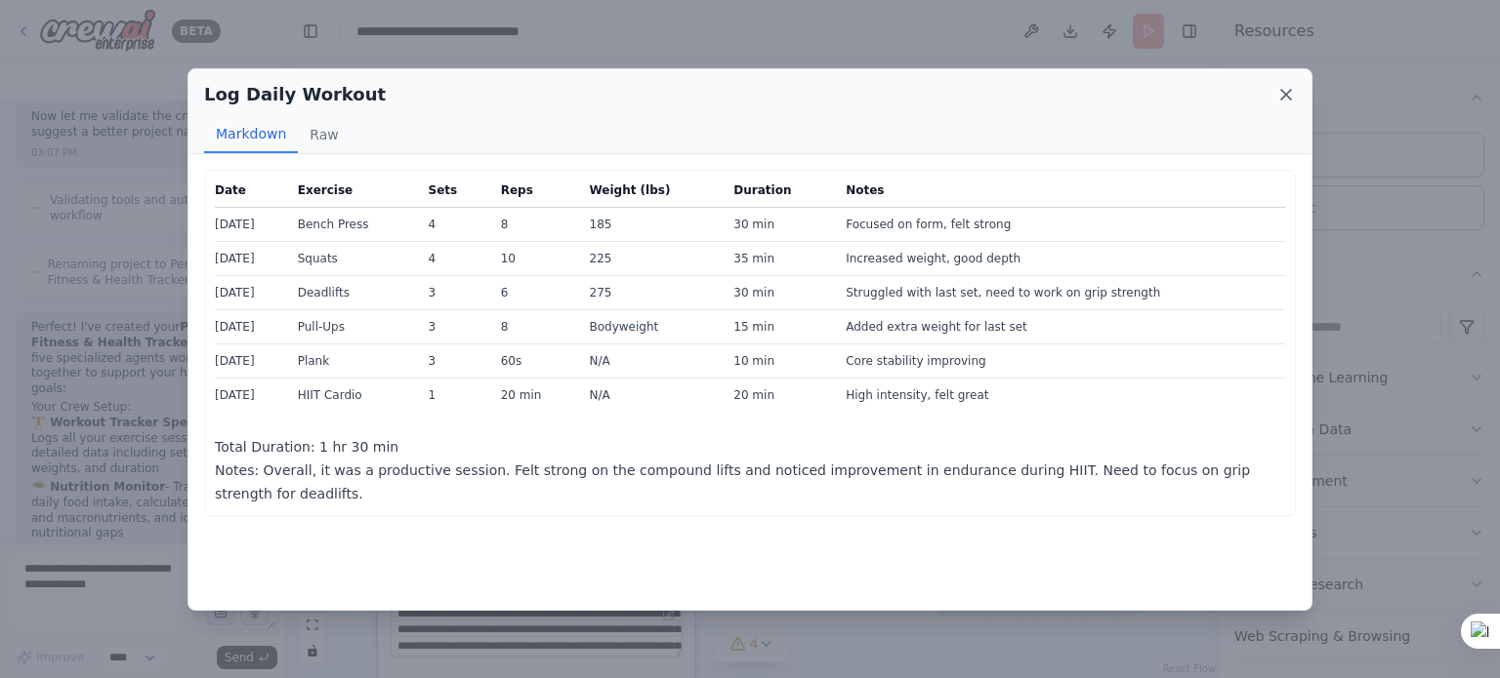
click at [1285, 92] on icon at bounding box center [1286, 95] width 10 height 10
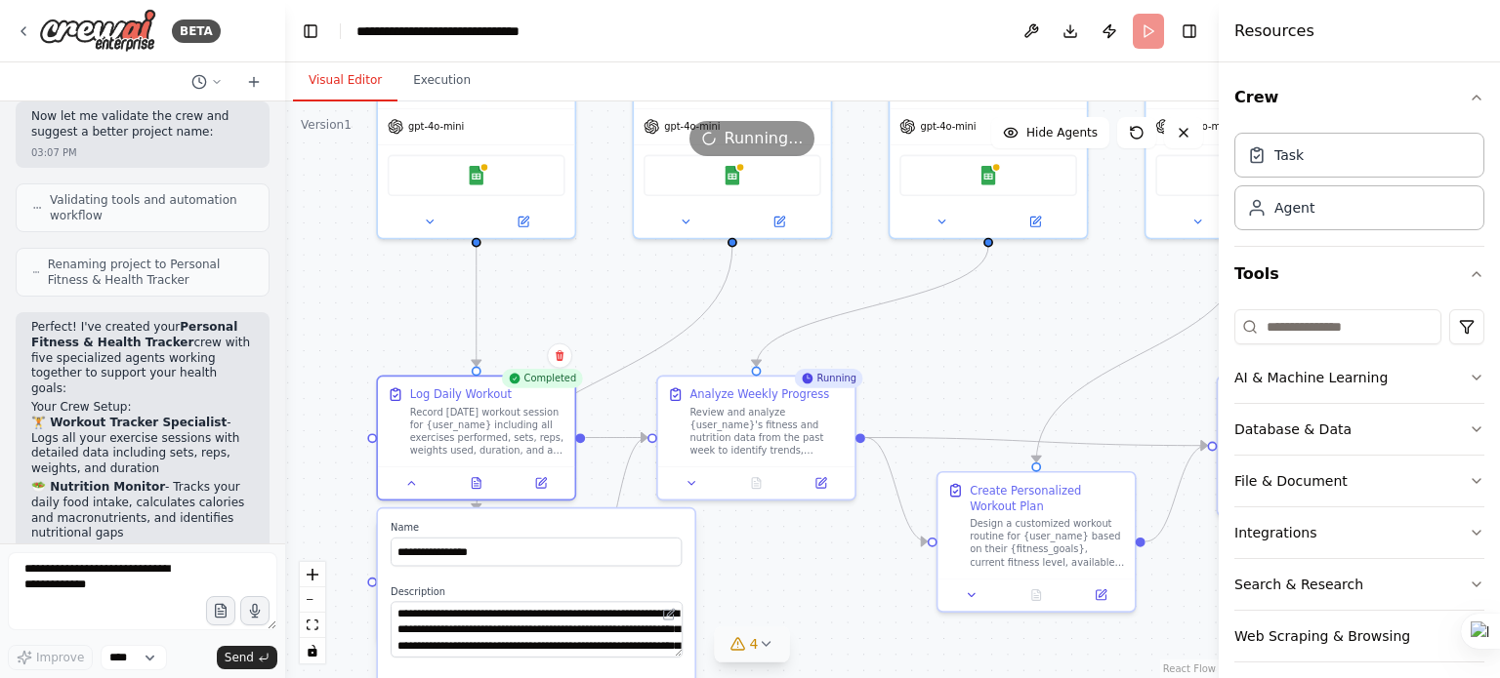
click at [674, 327] on div ".deletable-edge-delete-btn { width: 20px; height: 20px; border: 0px solid #ffff…" at bounding box center [751, 390] width 933 height 577
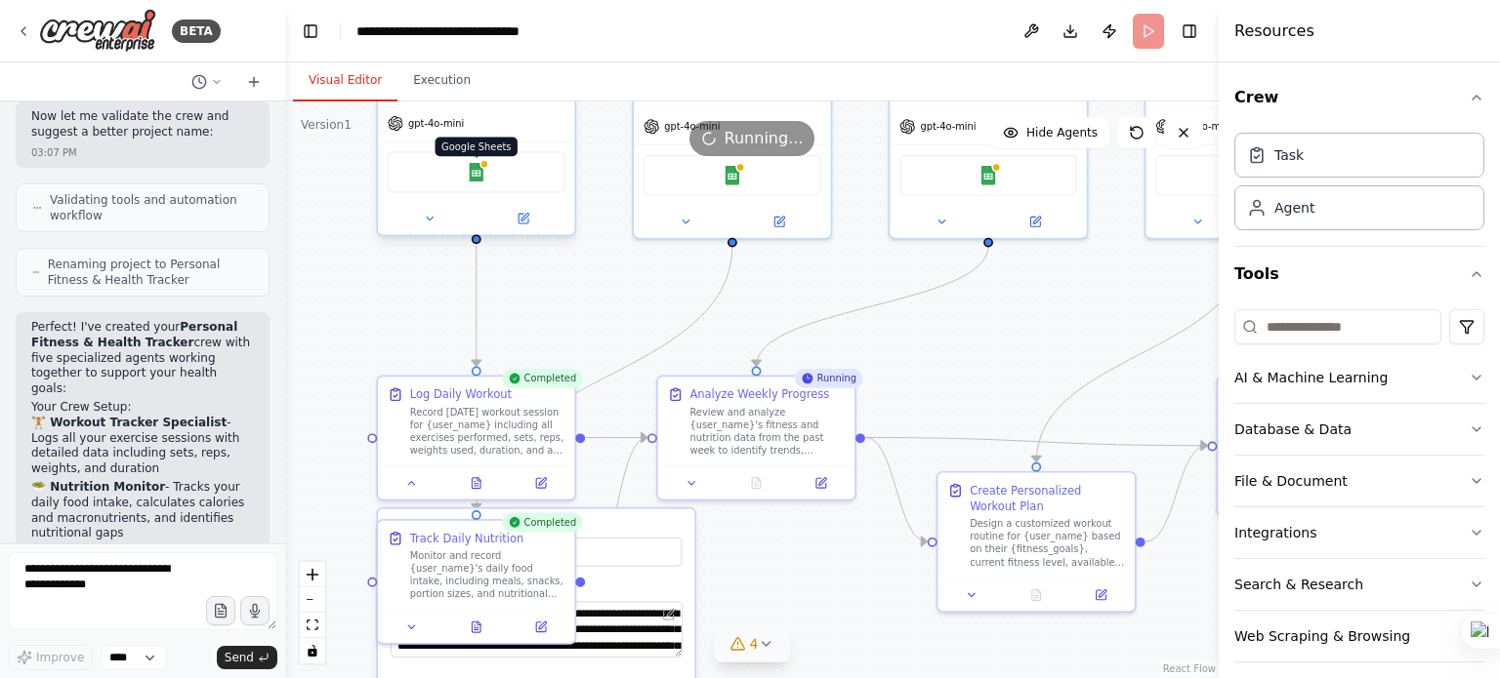
click at [480, 175] on img at bounding box center [477, 173] width 20 height 20
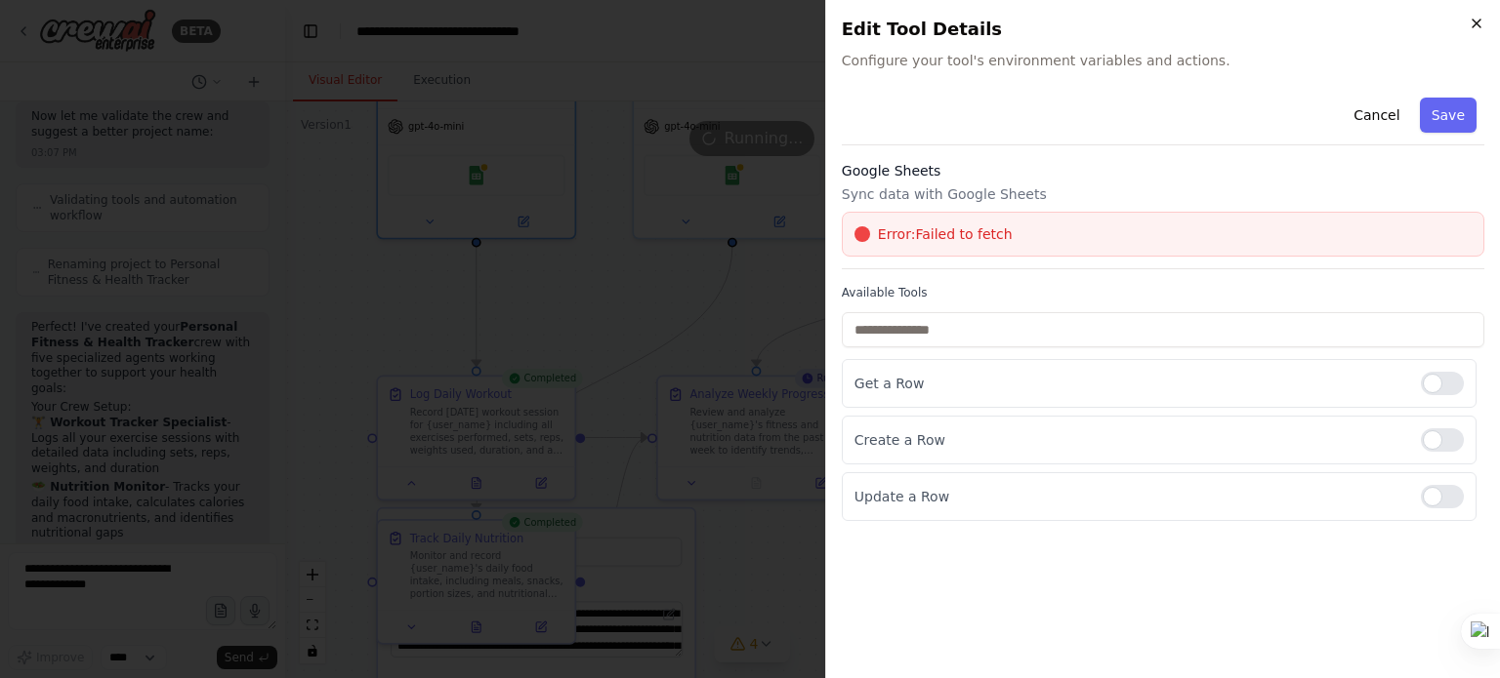
click at [1478, 23] on icon "button" at bounding box center [1476, 24] width 16 height 16
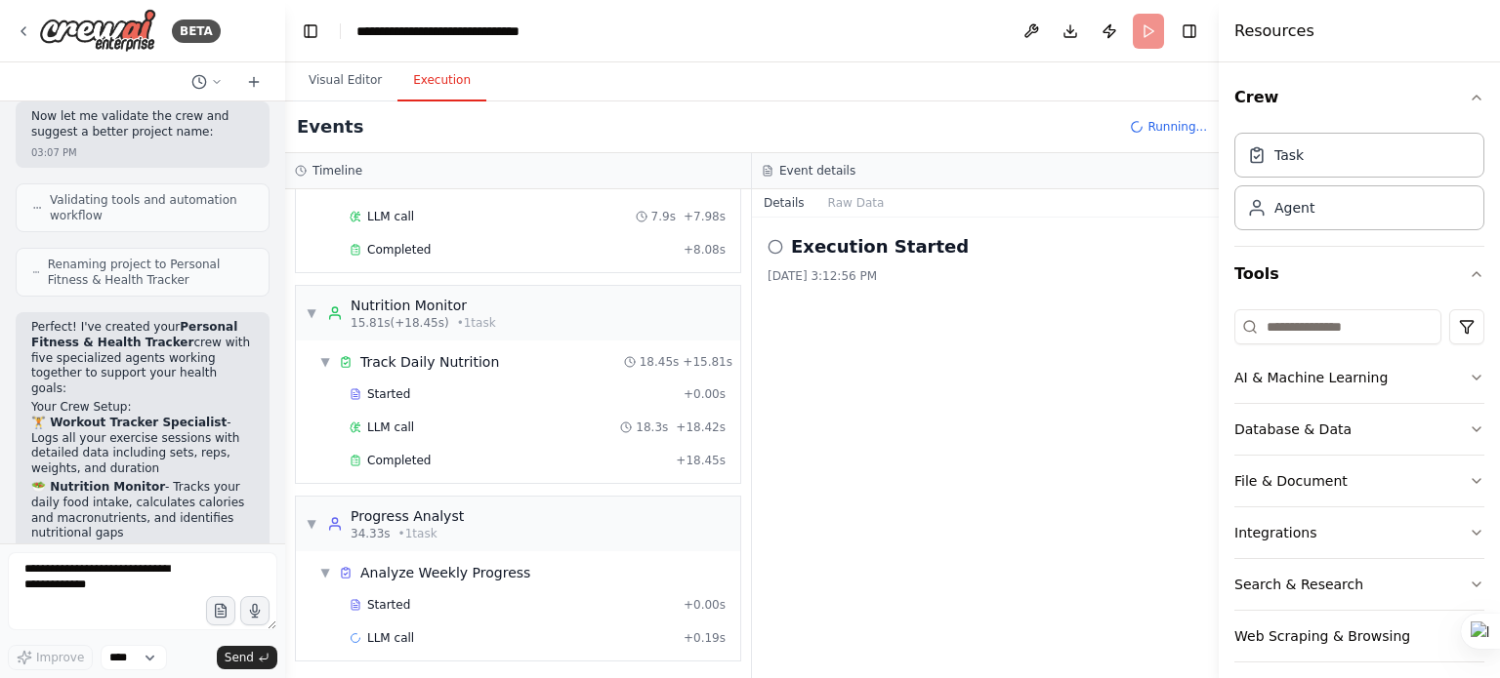
click at [437, 77] on button "Execution" at bounding box center [441, 81] width 89 height 41
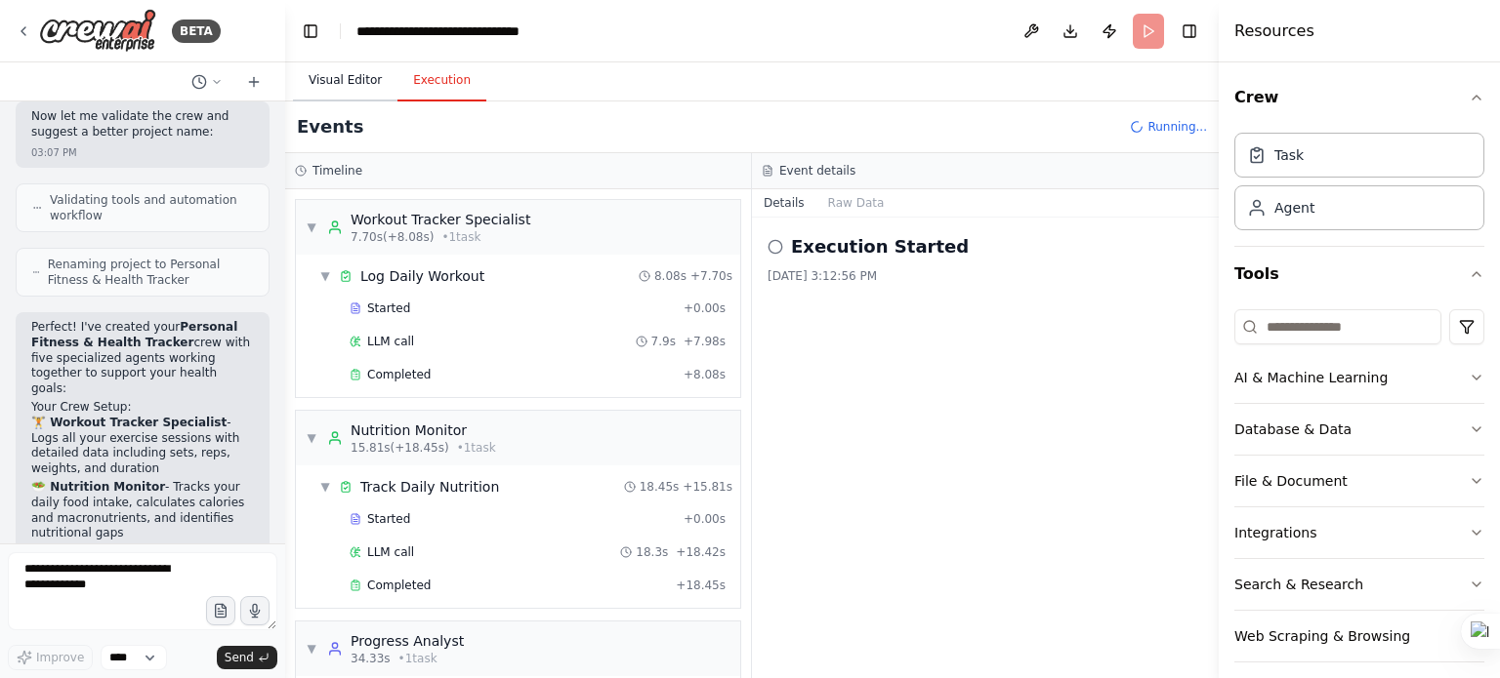
click at [348, 73] on button "Visual Editor" at bounding box center [345, 81] width 104 height 41
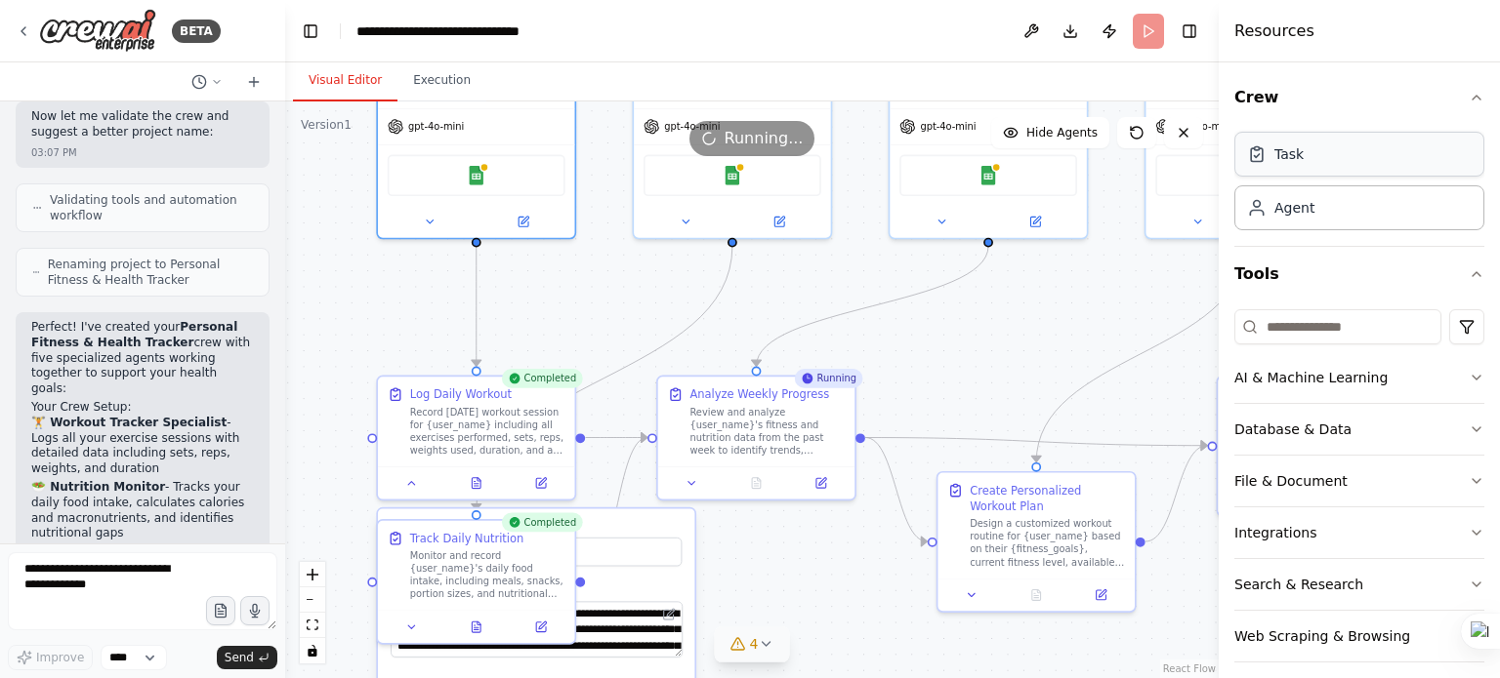
scroll to position [13, 0]
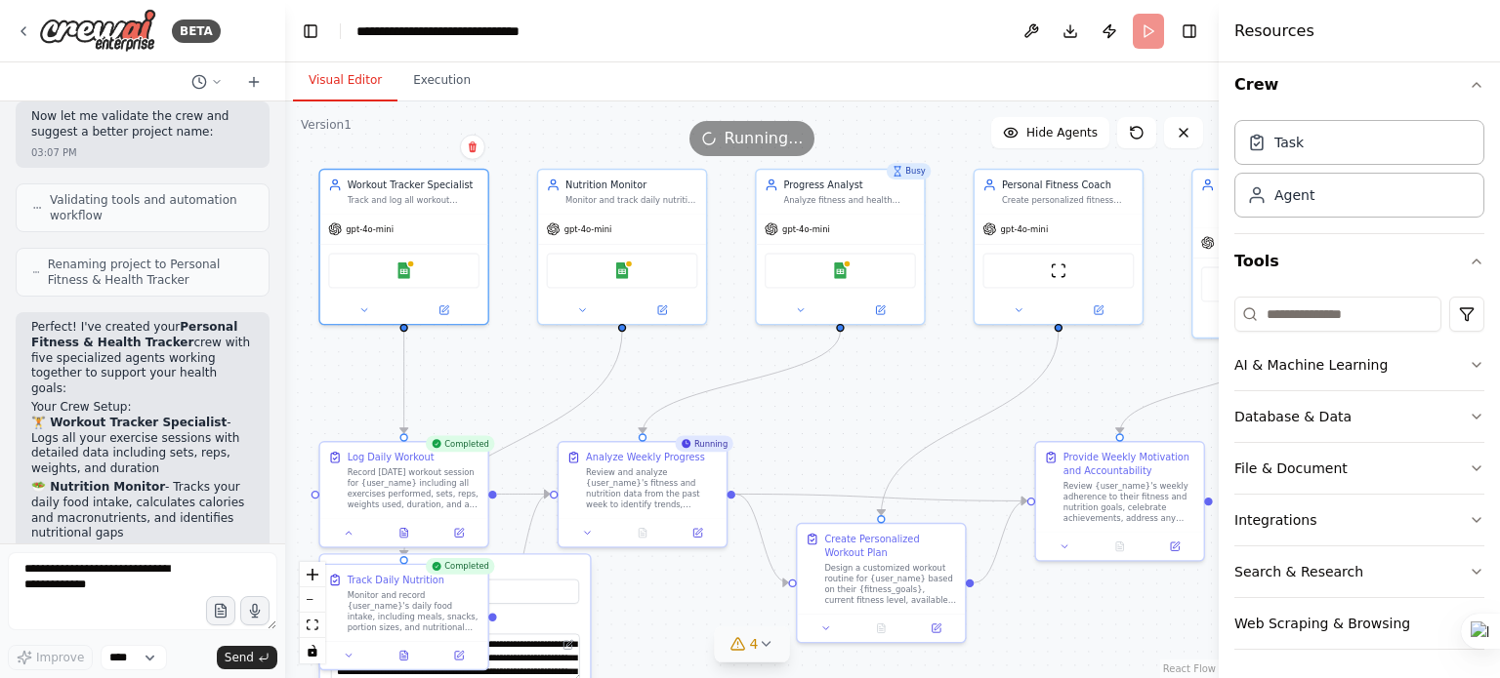
drag, startPoint x: 1000, startPoint y: 336, endPoint x: 853, endPoint y: 413, distance: 165.5
click at [853, 413] on div ".deletable-edge-delete-btn { width: 20px; height: 20px; border: 0px solid #ffff…" at bounding box center [751, 390] width 933 height 577
